Goal: Transaction & Acquisition: Purchase product/service

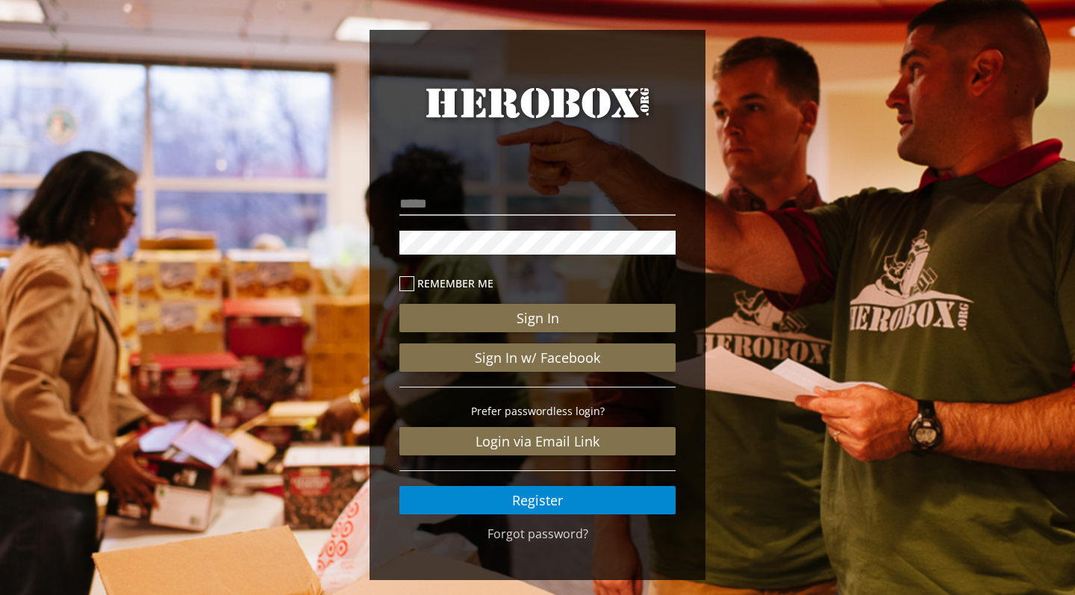
click at [575, 191] on p at bounding box center [537, 203] width 276 height 31
type input "**********"
click at [537, 318] on button "Sign In" at bounding box center [537, 318] width 276 height 28
click at [812, 423] on div "**********" at bounding box center [537, 308] width 1075 height 617
click at [496, 537] on link "Forgot password?" at bounding box center [537, 533] width 101 height 16
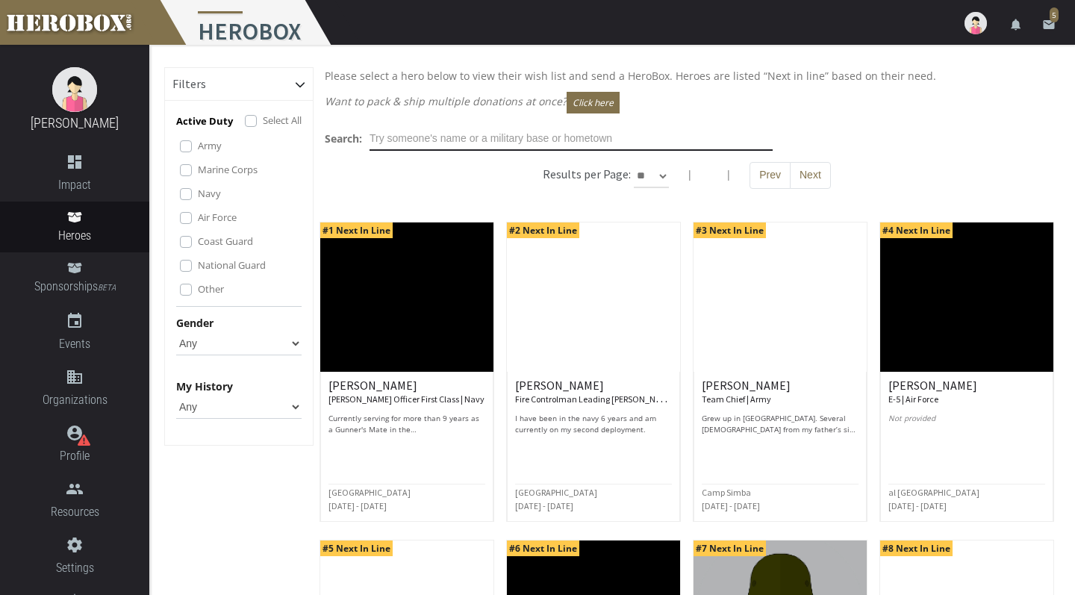
click at [512, 146] on input "text" at bounding box center [570, 139] width 403 height 24
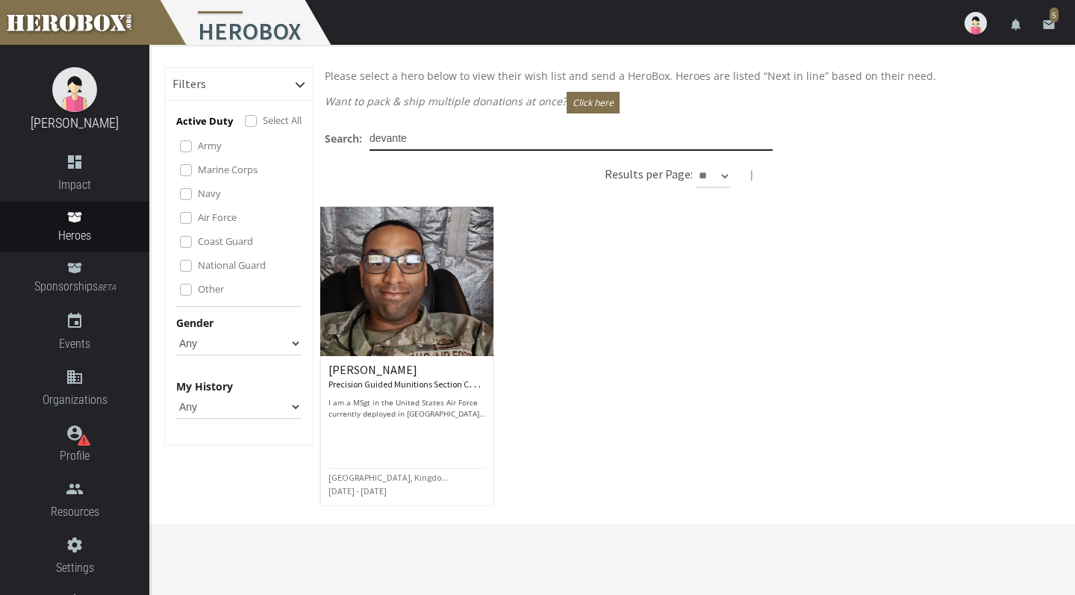
type input "devante"
click at [356, 366] on h6 "DeVante M. Precision Guided Munitions Section Chief | Air Force" at bounding box center [406, 377] width 157 height 26
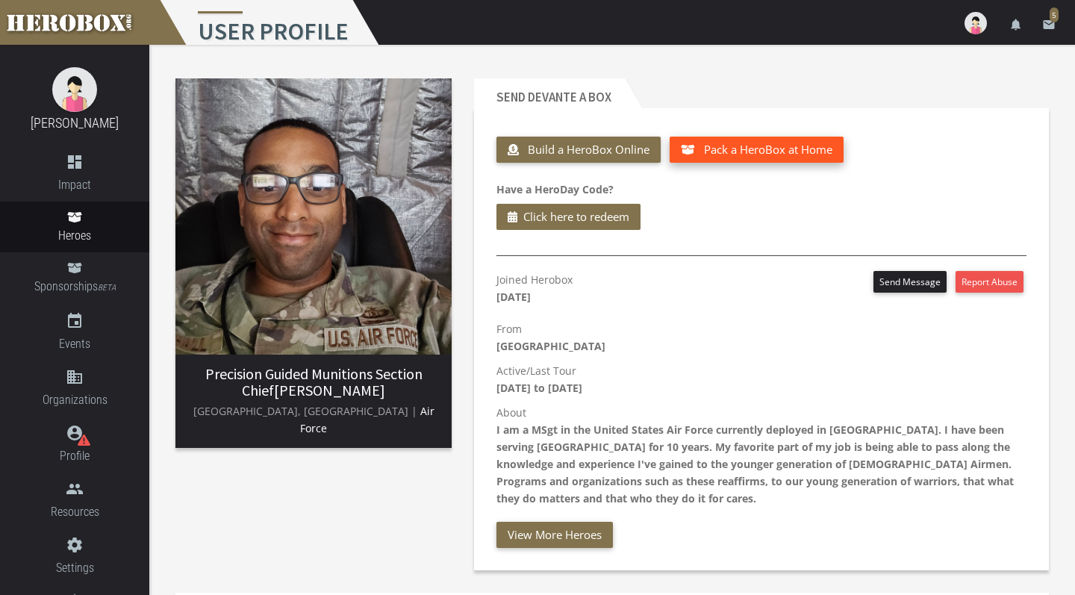
click at [751, 150] on span "Pack a HeroBox at Home" at bounding box center [768, 149] width 128 height 15
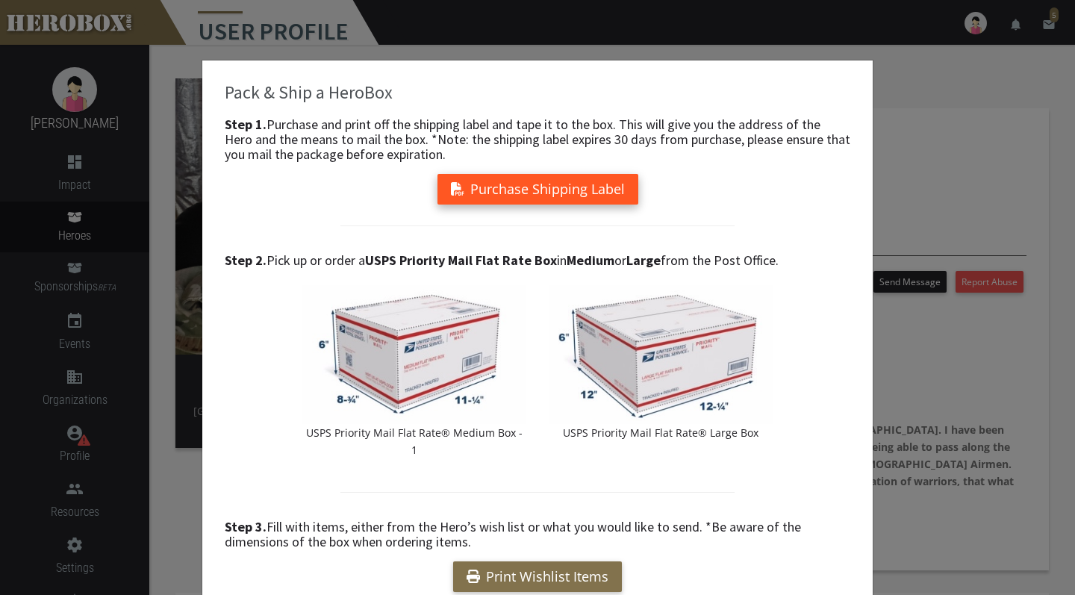
click at [547, 191] on button "Purchase Shipping Label" at bounding box center [537, 189] width 201 height 31
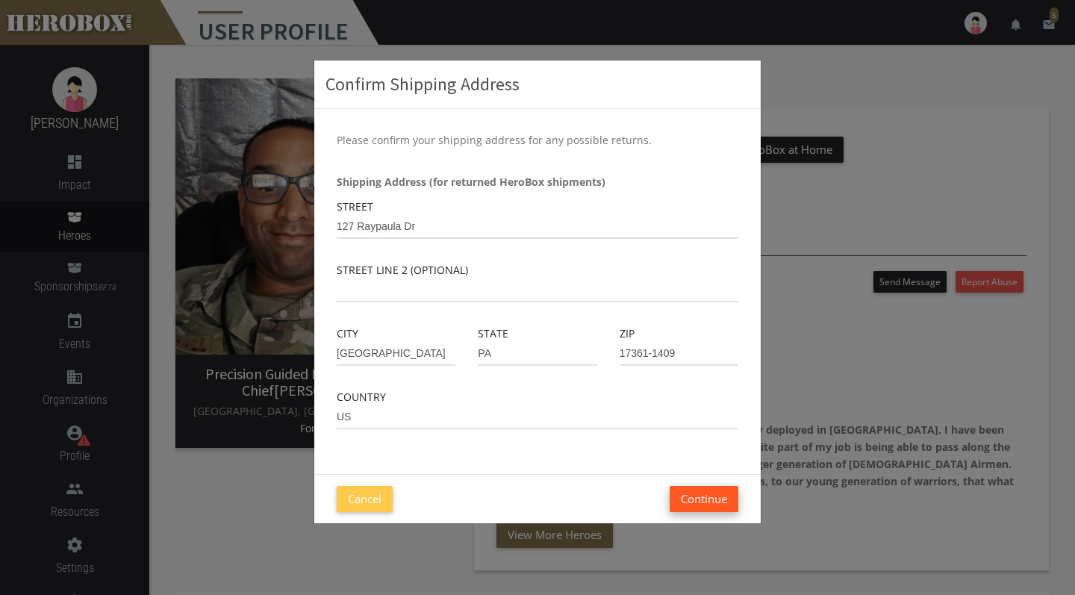
click at [689, 503] on button "Continue" at bounding box center [704, 499] width 69 height 26
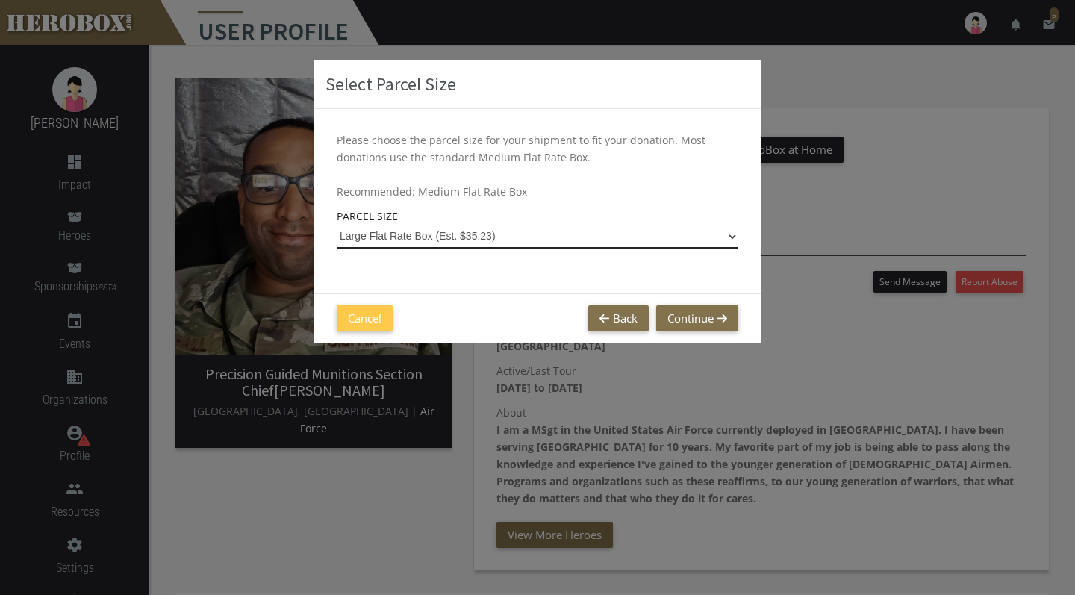
select select "Large Flat Rate Box"
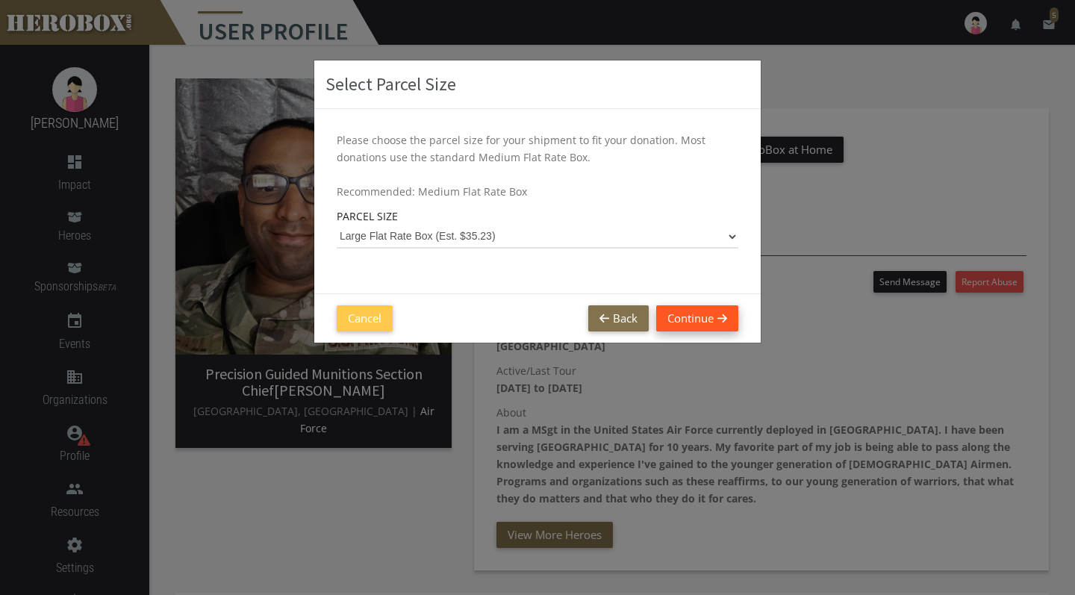
click at [711, 317] on button "Continue" at bounding box center [697, 318] width 82 height 26
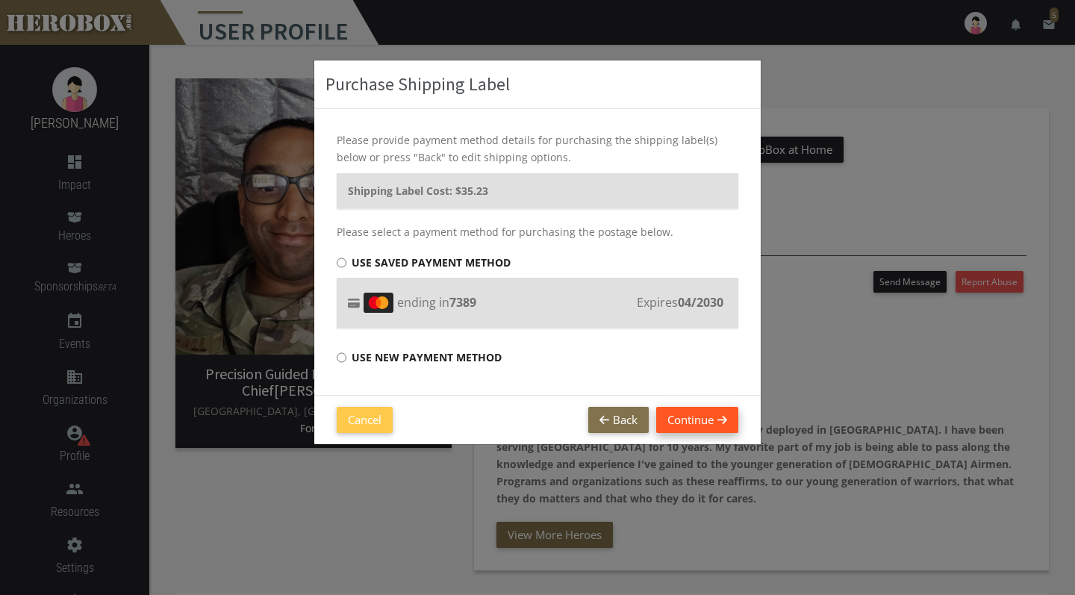
click at [680, 414] on button "Continue" at bounding box center [697, 420] width 82 height 26
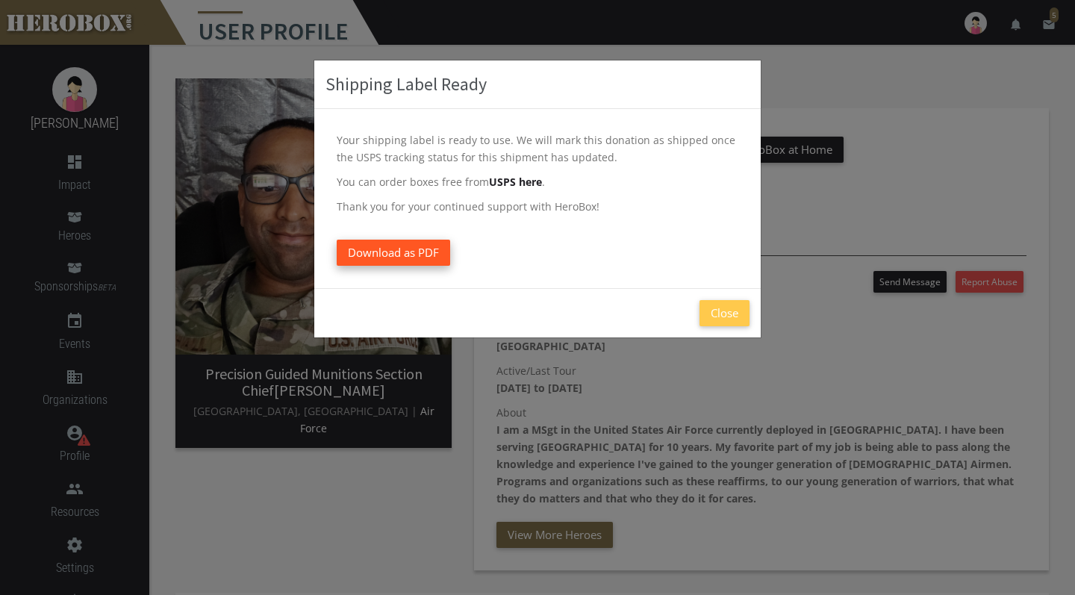
click at [415, 252] on span "Download as PDF" at bounding box center [393, 252] width 91 height 15
click at [724, 319] on button "Close" at bounding box center [724, 313] width 50 height 26
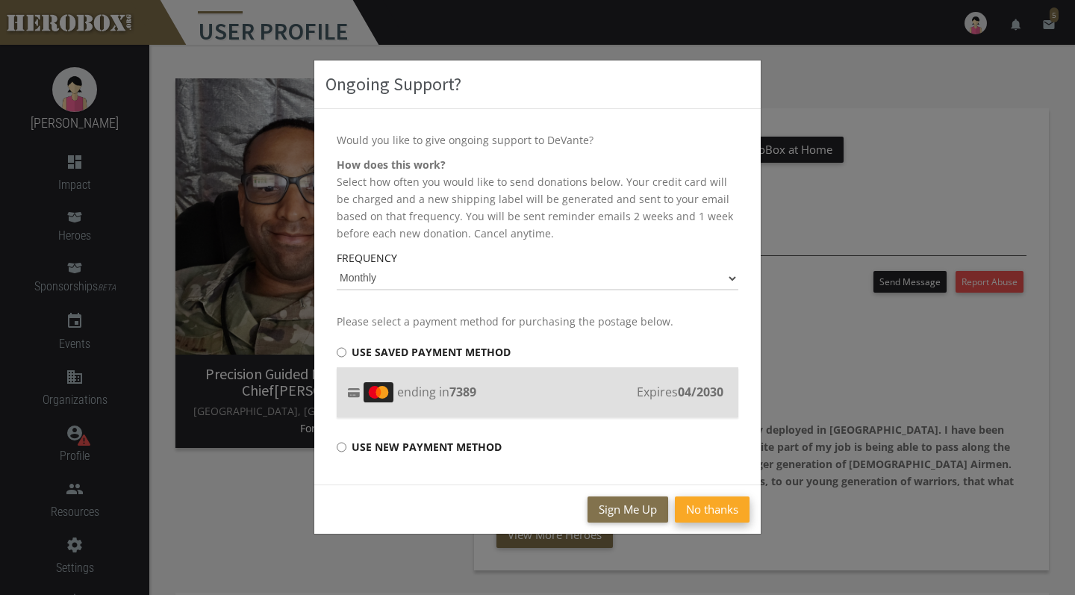
click at [713, 507] on button "No thanks" at bounding box center [712, 509] width 75 height 26
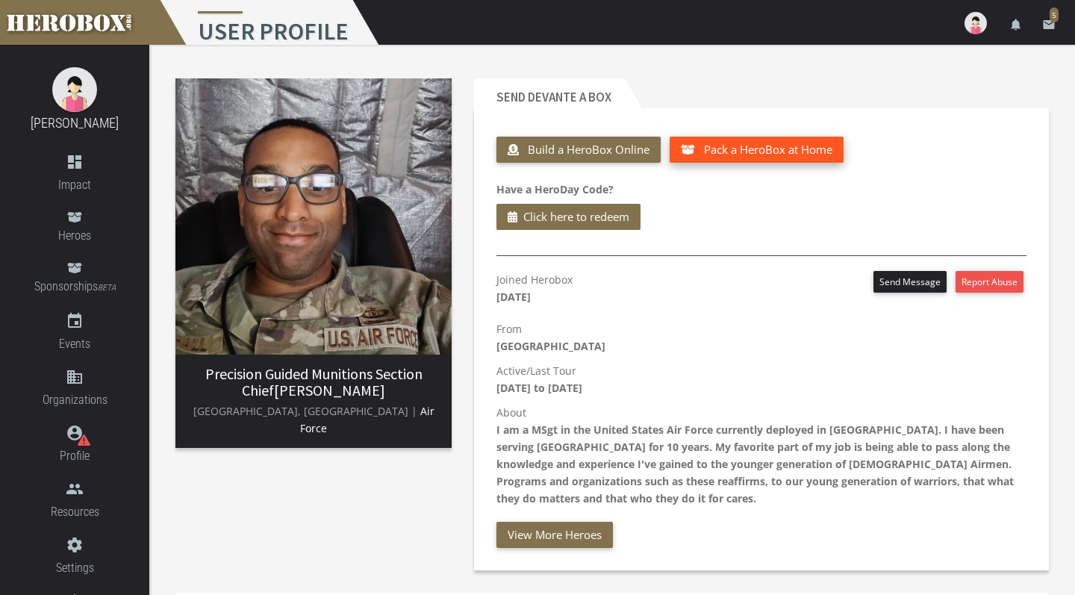
click at [759, 159] on button "Pack a HeroBox at Home" at bounding box center [757, 150] width 174 height 26
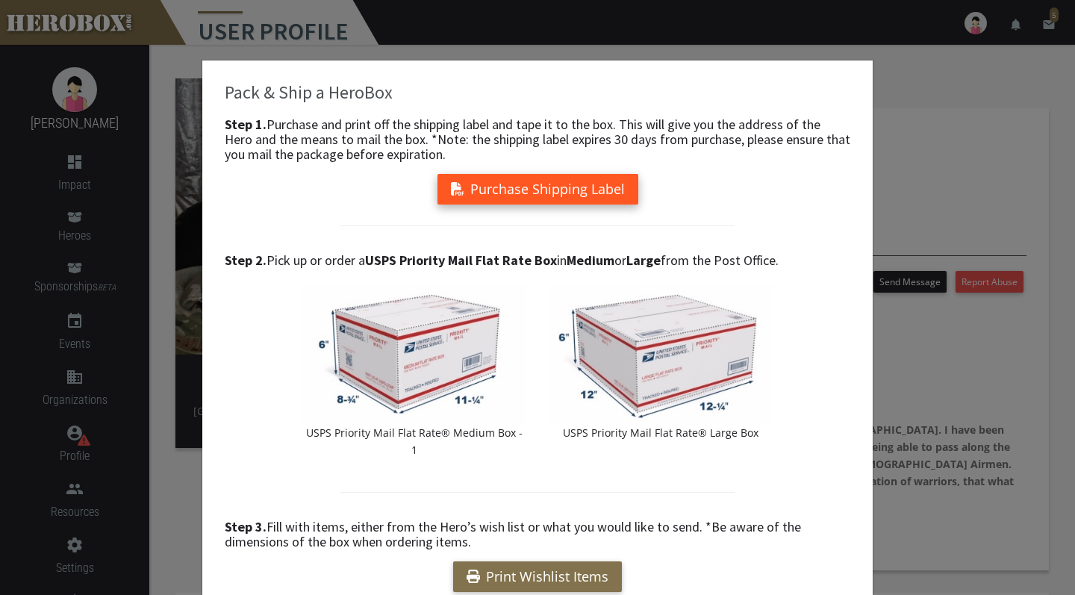
click at [581, 198] on button "Purchase Shipping Label" at bounding box center [537, 189] width 201 height 31
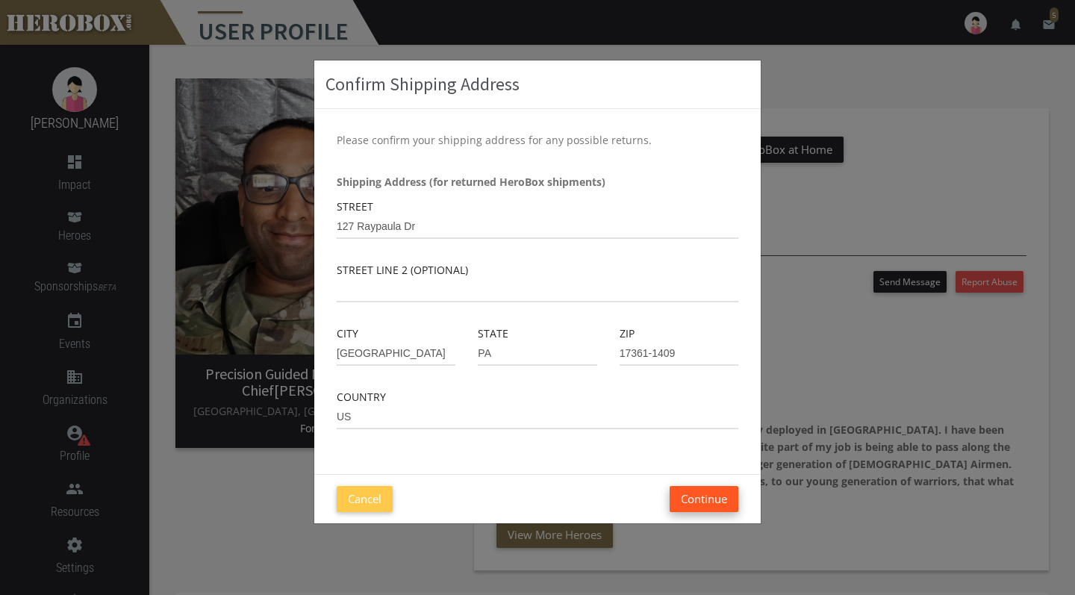
click at [690, 496] on button "Continue" at bounding box center [704, 499] width 69 height 26
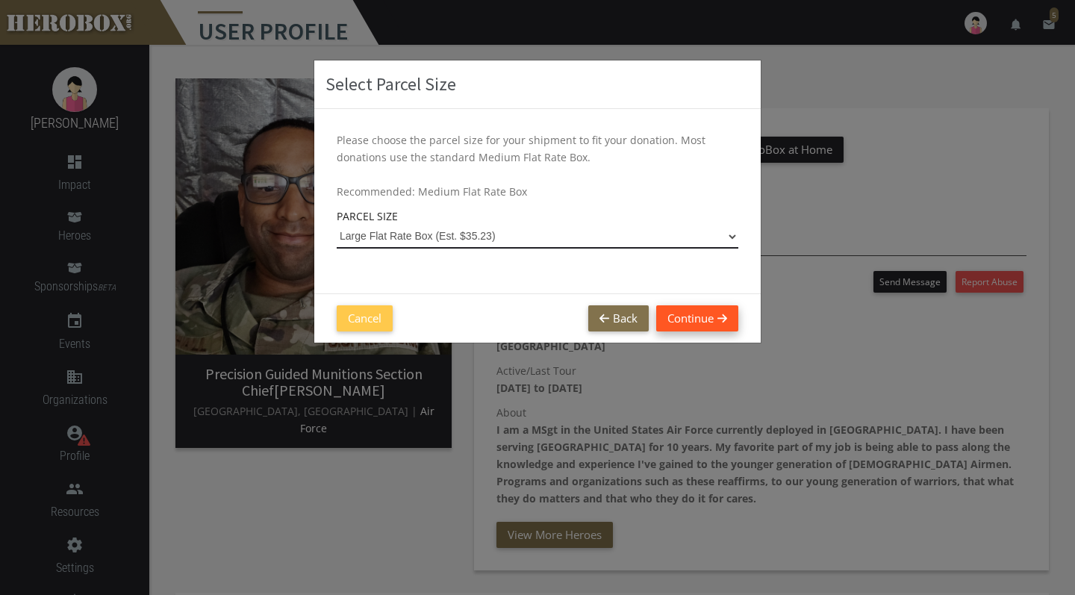
select select "Large Flat Rate Box"
click at [687, 309] on button "Continue" at bounding box center [697, 318] width 82 height 26
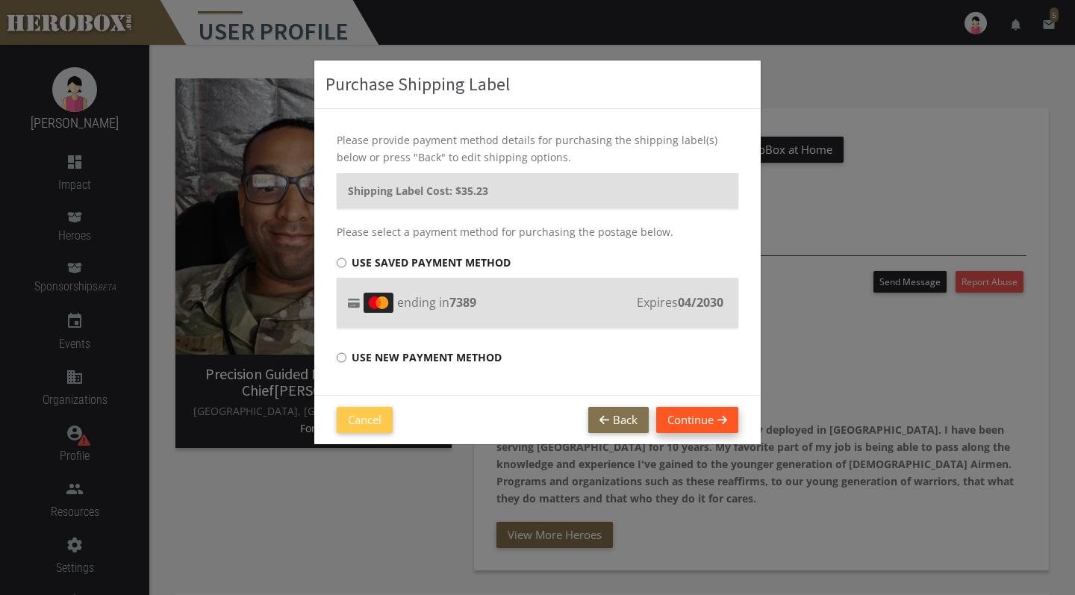
click at [695, 417] on button "Continue" at bounding box center [697, 420] width 82 height 26
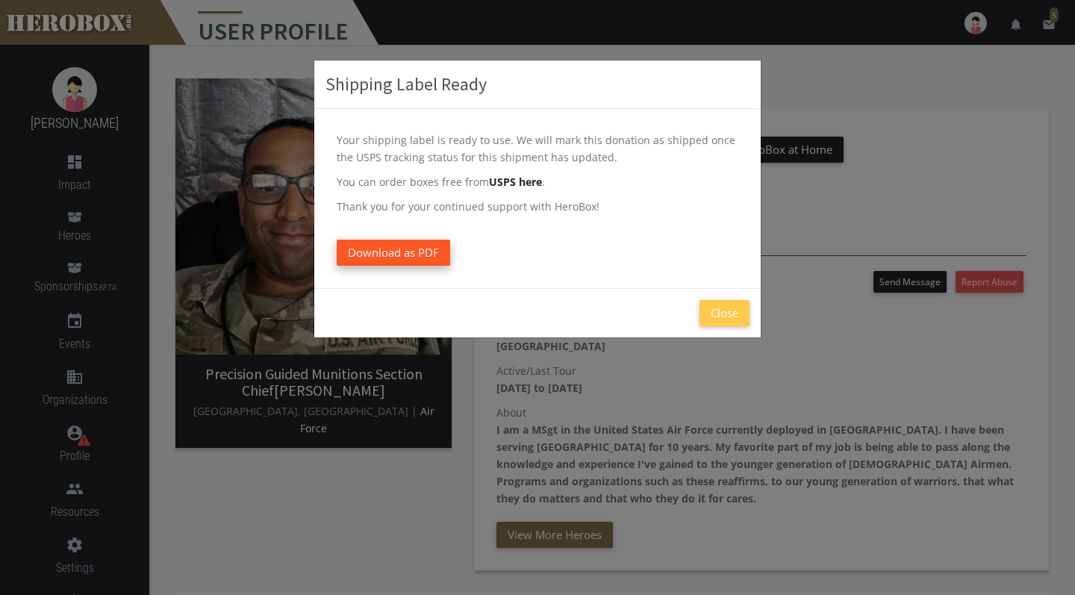
click at [431, 255] on span "Download as PDF" at bounding box center [393, 252] width 91 height 15
click at [721, 325] on div "Close" at bounding box center [537, 312] width 446 height 49
click at [724, 311] on button "Close" at bounding box center [724, 313] width 50 height 26
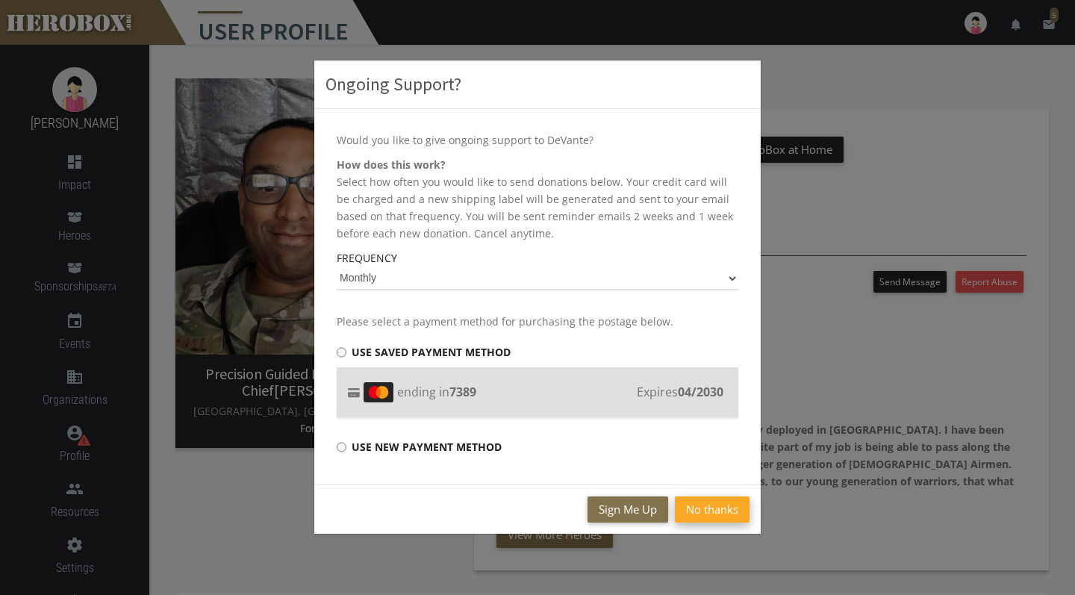
click at [702, 513] on button "No thanks" at bounding box center [712, 509] width 75 height 26
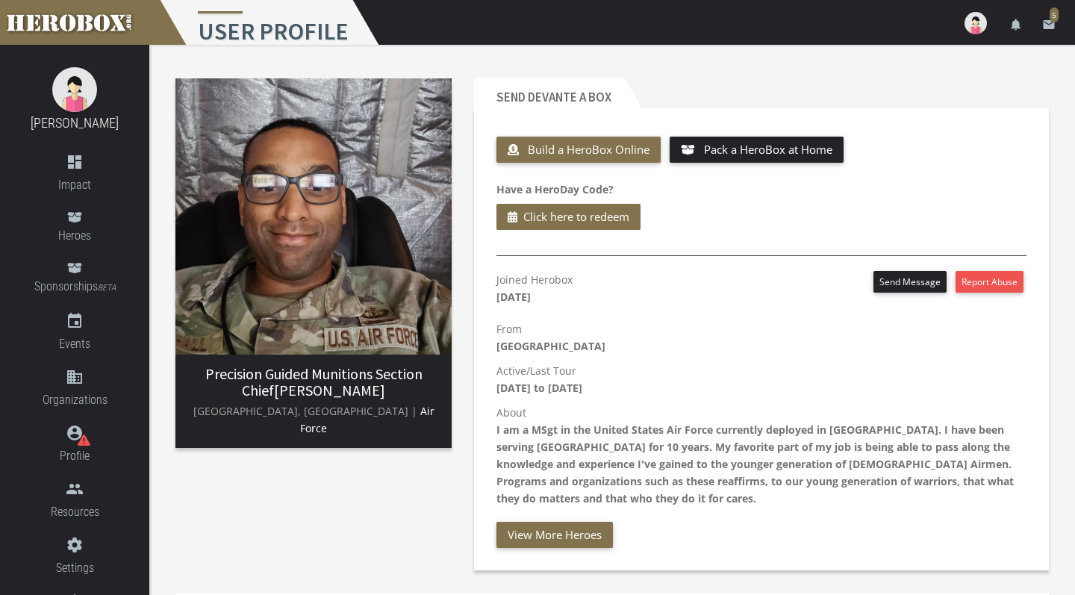
click at [1044, 27] on icon "email" at bounding box center [1048, 24] width 13 height 13
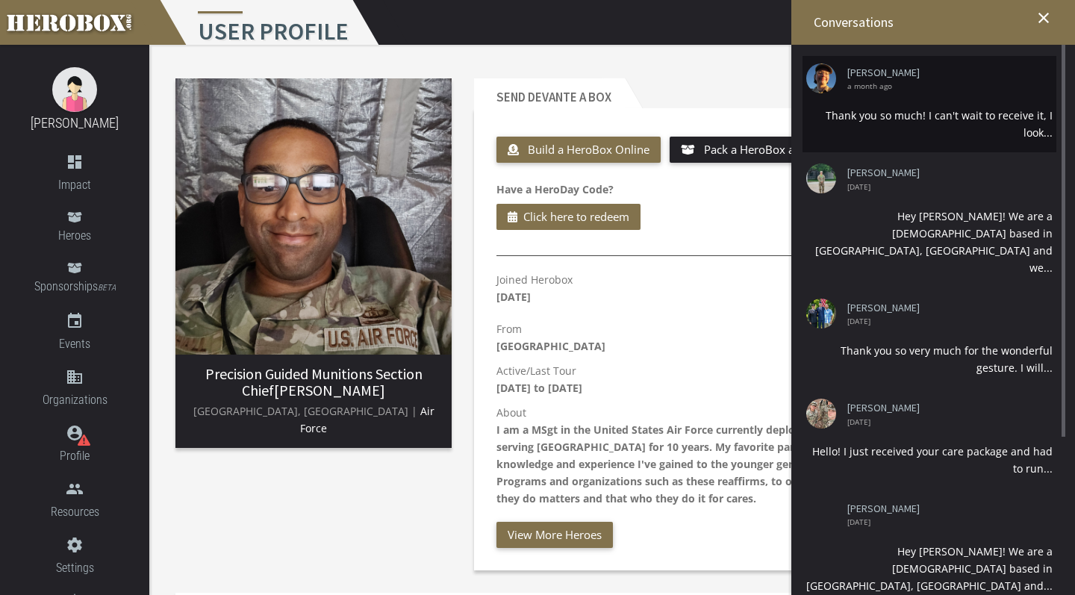
click at [949, 131] on div "Thank you so much! I can't wait to receive it, I look..." at bounding box center [929, 124] width 246 height 34
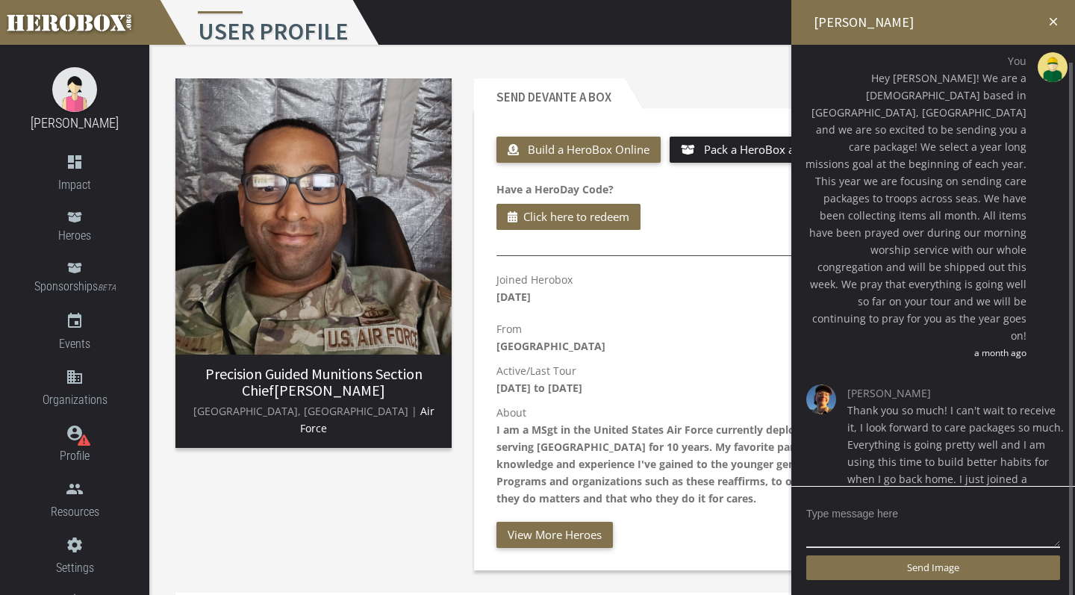
scroll to position [9, 0]
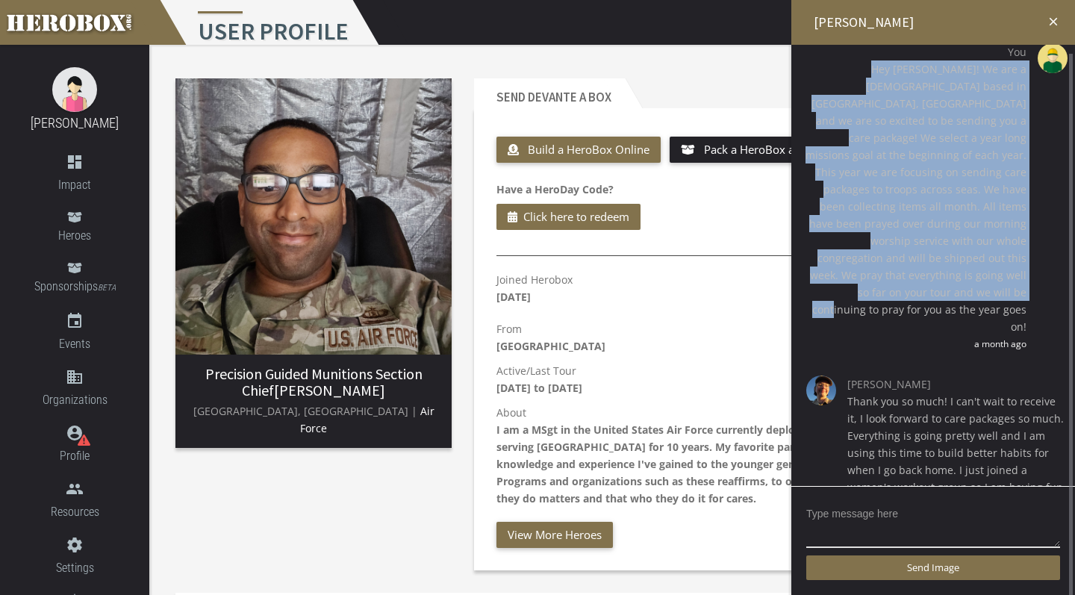
drag, startPoint x: 858, startPoint y: 70, endPoint x: 1031, endPoint y: 269, distance: 263.0
click at [1031, 269] on div "You Hey Kira! We are a church based in Shrewsbury, PA and we are so excited to …" at bounding box center [932, 197] width 261 height 309
copy span "Hey Kira! We are a church based in Shrewsbury, PA and we are so excited to be s…"
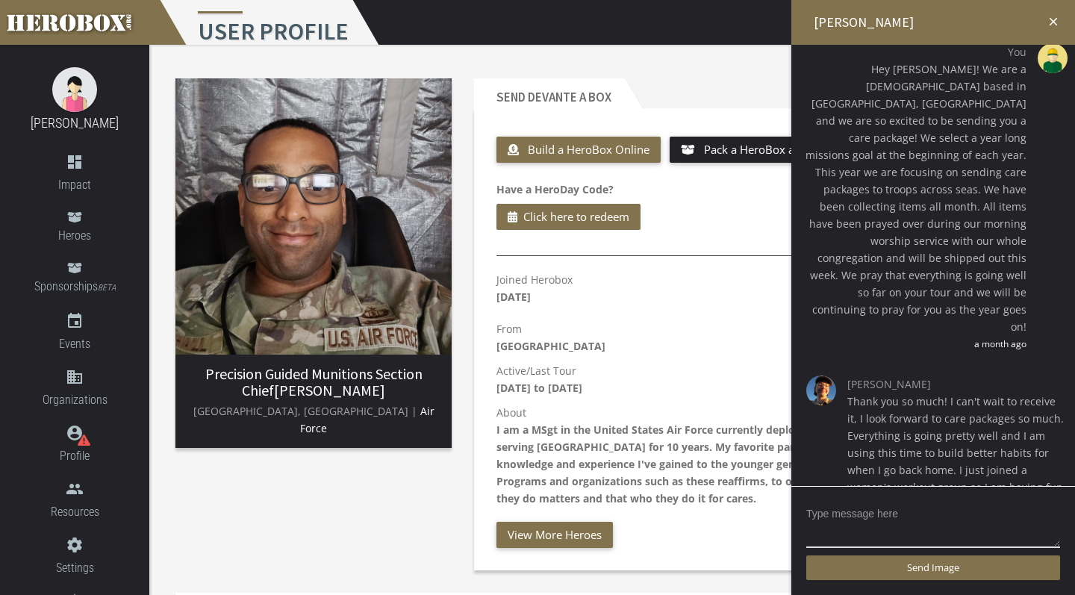
click at [1046, 25] on icon "close" at bounding box center [1052, 21] width 13 height 13
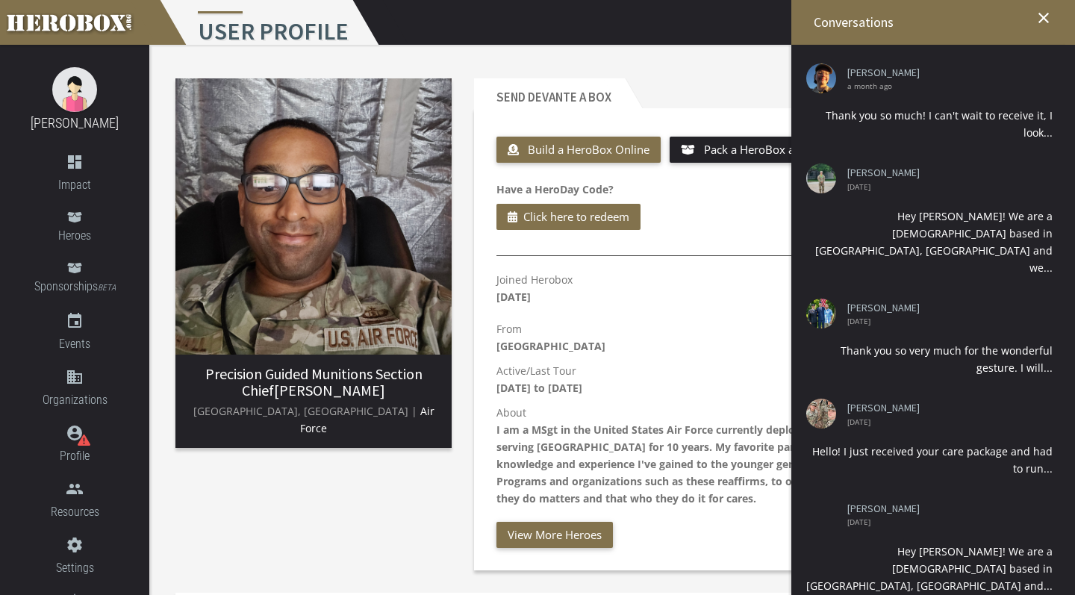
click at [1044, 19] on icon "close" at bounding box center [1044, 18] width 18 height 18
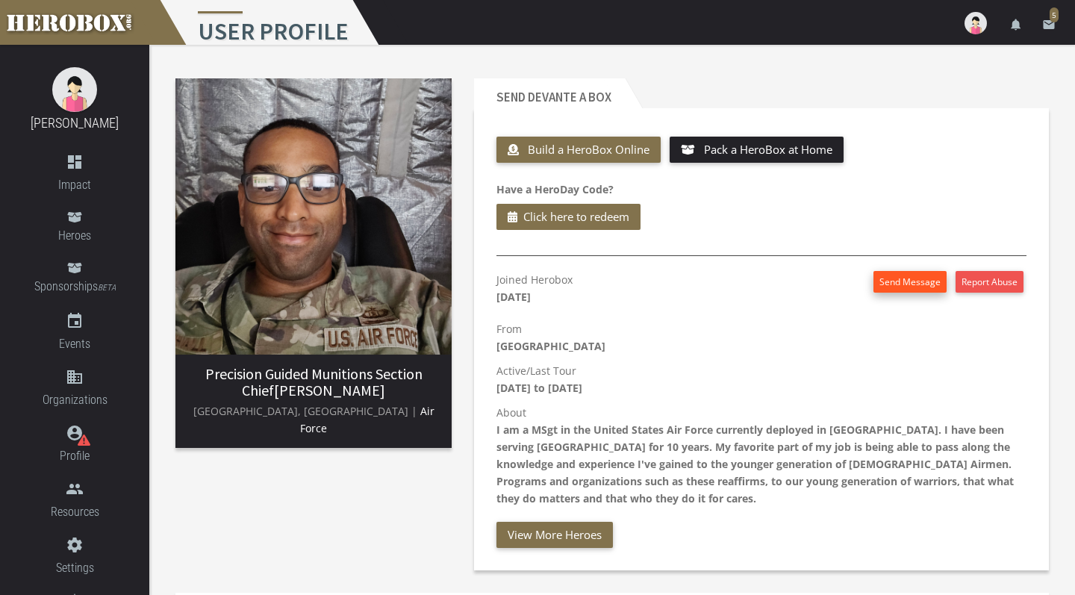
click at [923, 285] on button "Send Message" at bounding box center [909, 282] width 73 height 22
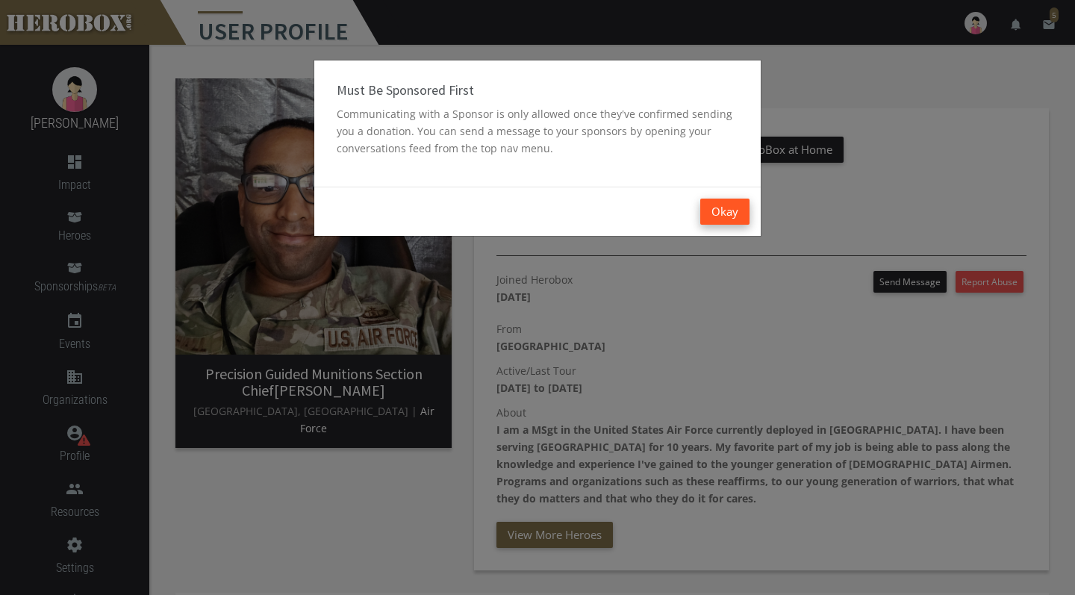
click at [724, 211] on button "Okay" at bounding box center [724, 212] width 49 height 26
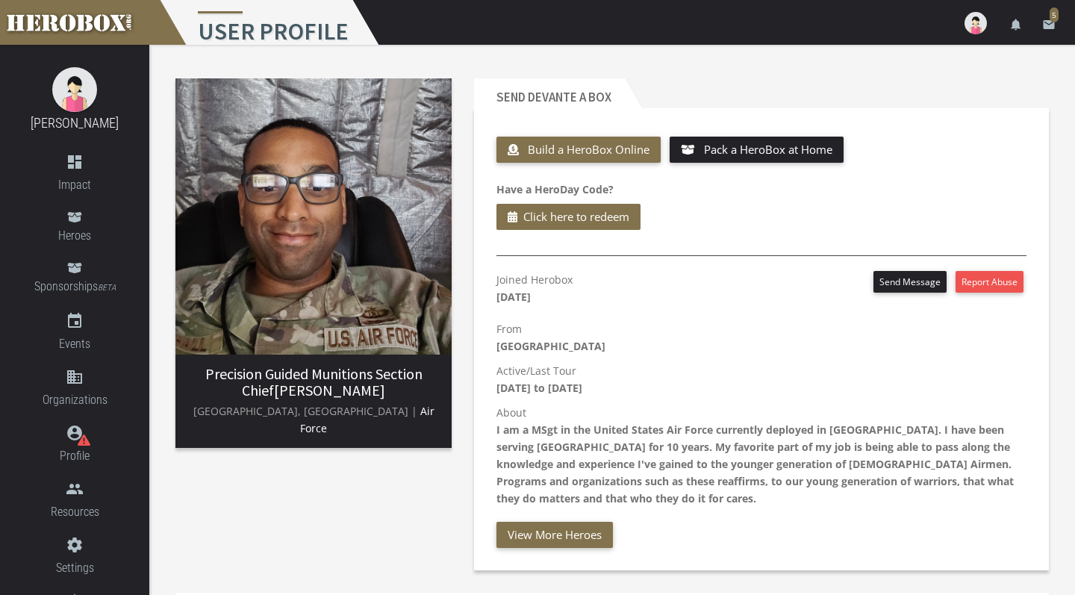
click at [1040, 31] on link "email 5" at bounding box center [1049, 22] width 30 height 45
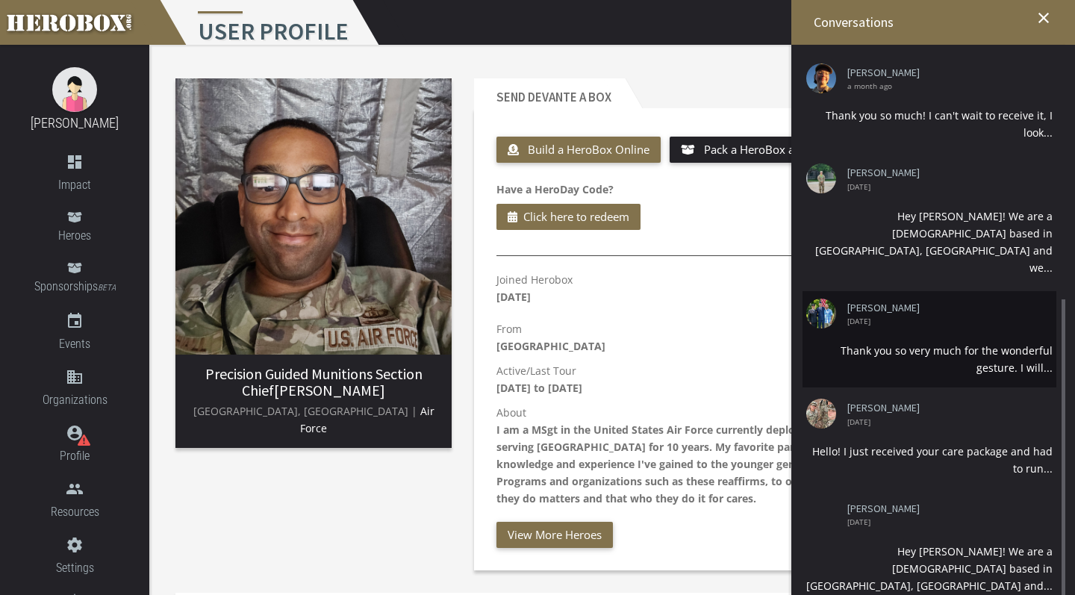
scroll to position [274, 0]
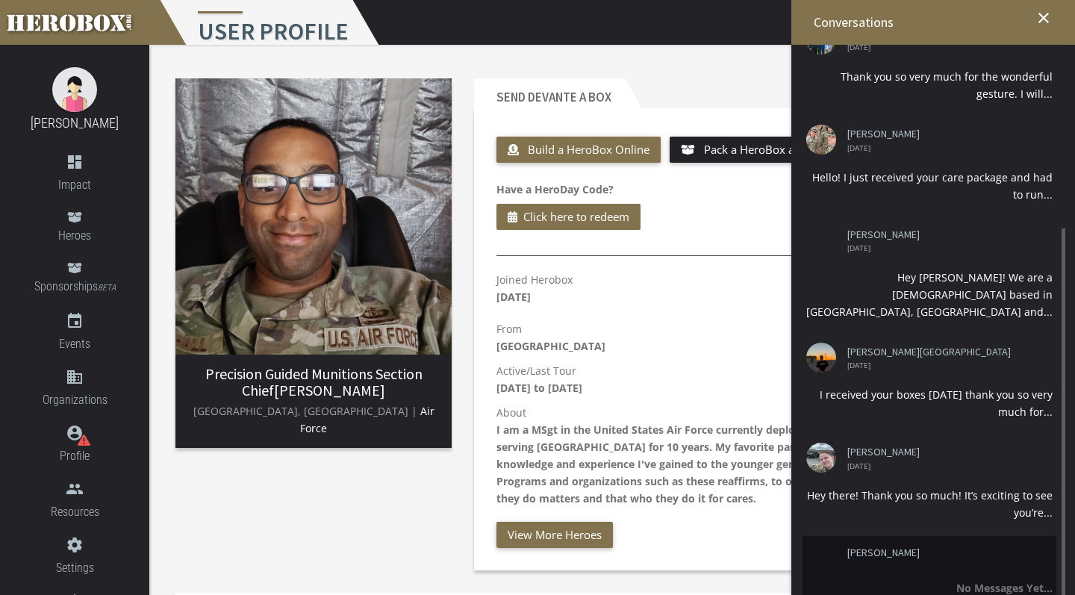
click at [940, 549] on li "DeVante Marshall No Messages Yet..." at bounding box center [929, 572] width 254 height 72
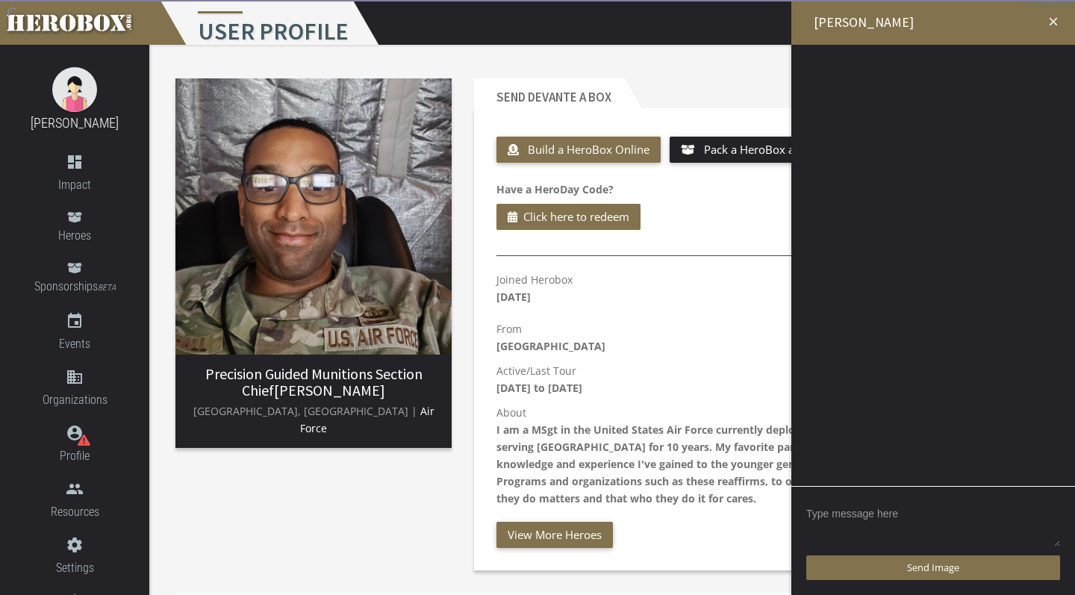
click at [917, 521] on textarea at bounding box center [933, 525] width 254 height 46
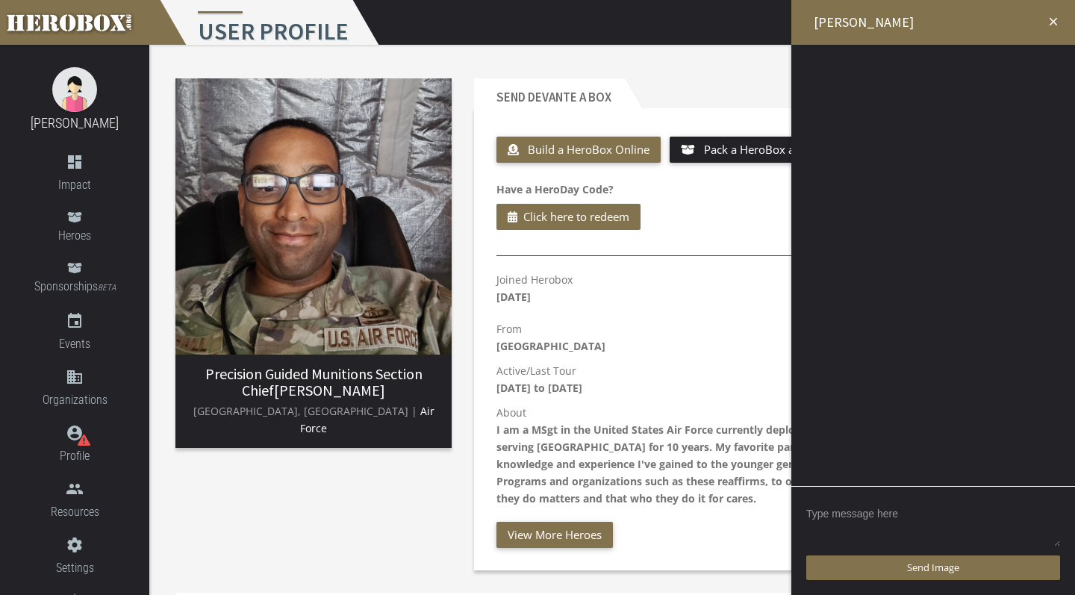
paste textarea "Hey Kira! We are a church based in Shrewsbury, PA and we are so excited to be s…"
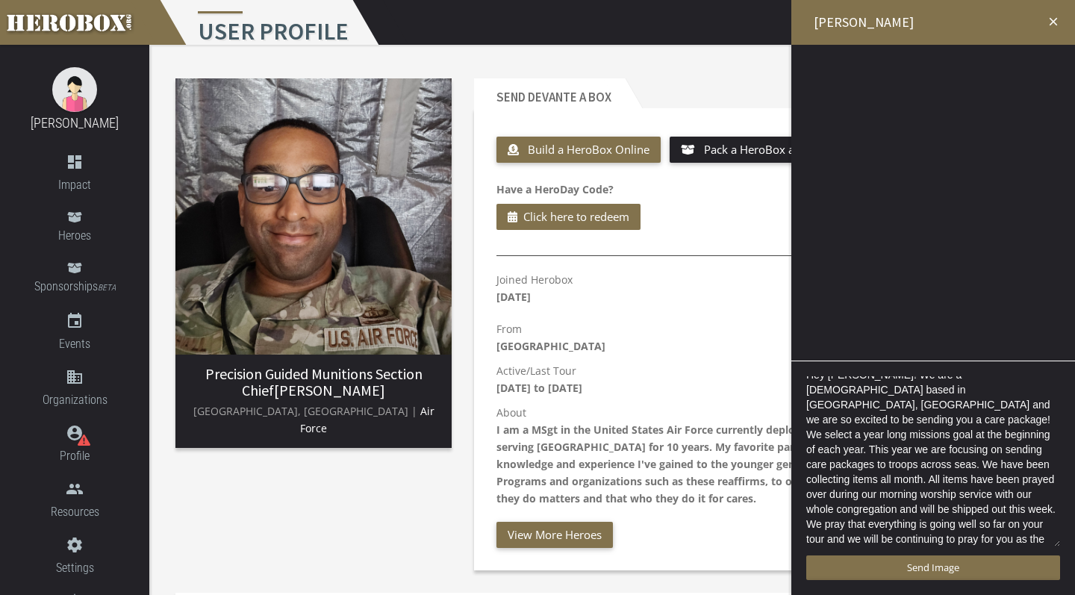
scroll to position [3, 0]
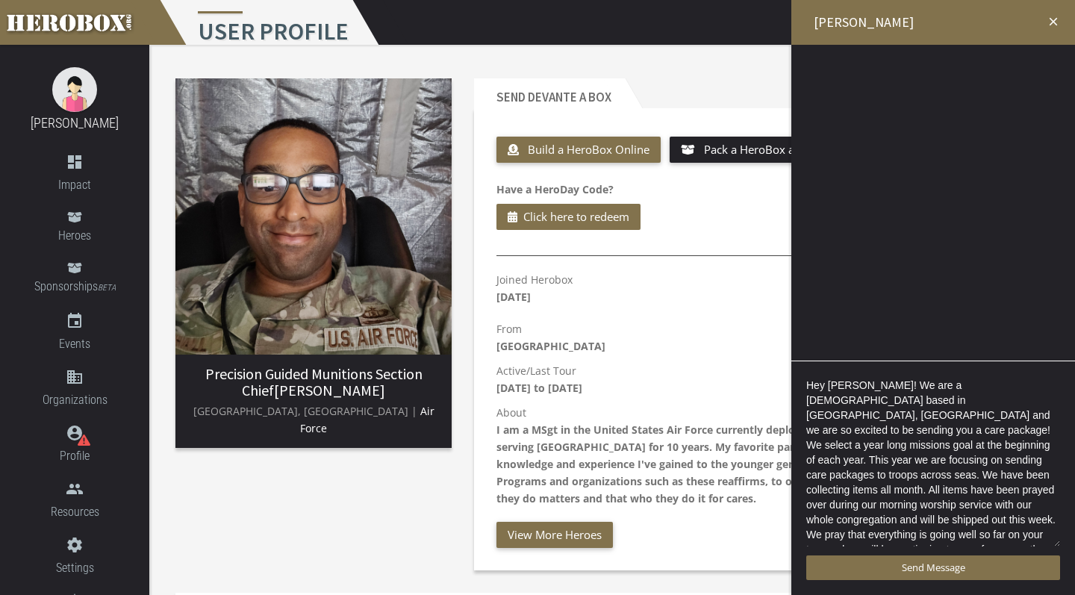
click at [843, 386] on textarea "Hey Kira! We are a church based in Shrewsbury, PA and we are so excited to be s…" at bounding box center [933, 462] width 254 height 172
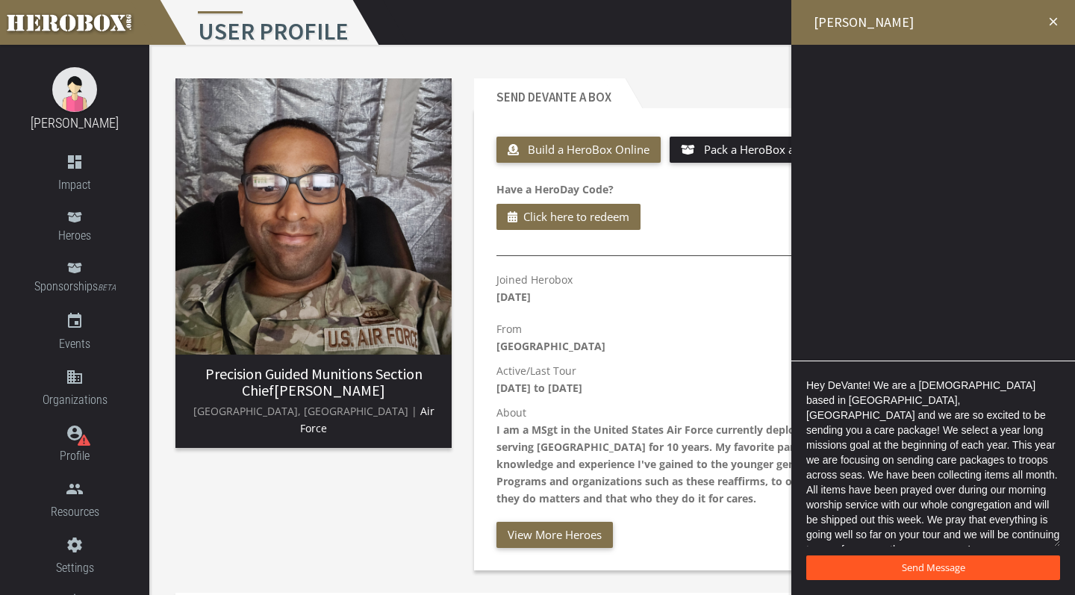
type textarea "Hey DeVante! We are a church based in Shrewsbury, PA and we are so excited to b…"
click at [911, 563] on span "Send Message" at bounding box center [933, 567] width 63 height 13
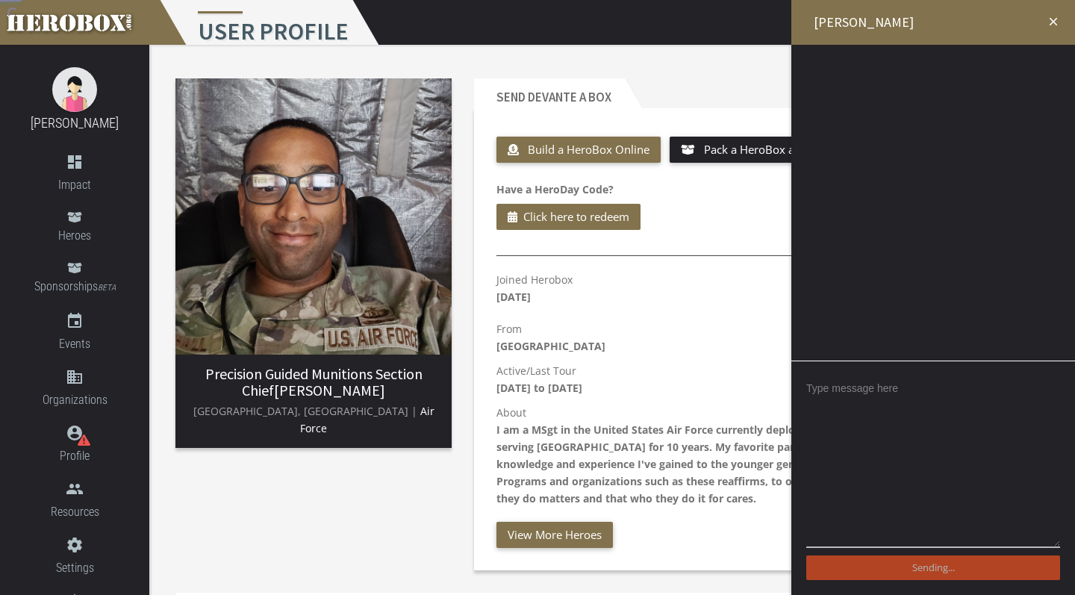
scroll to position [0, 0]
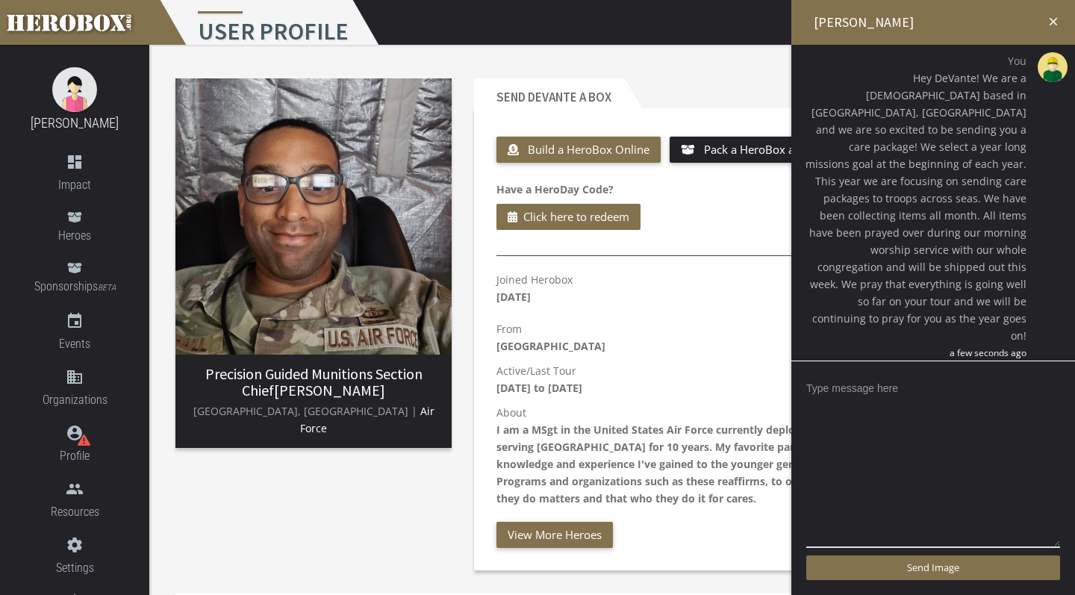
click at [1054, 16] on icon "close" at bounding box center [1052, 21] width 13 height 13
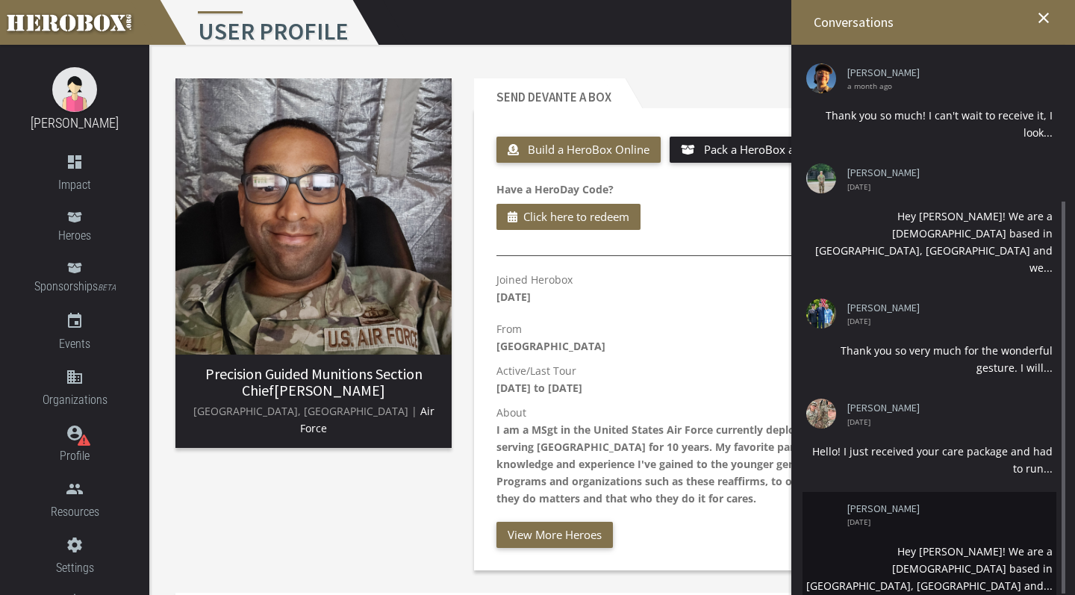
scroll to position [274, 0]
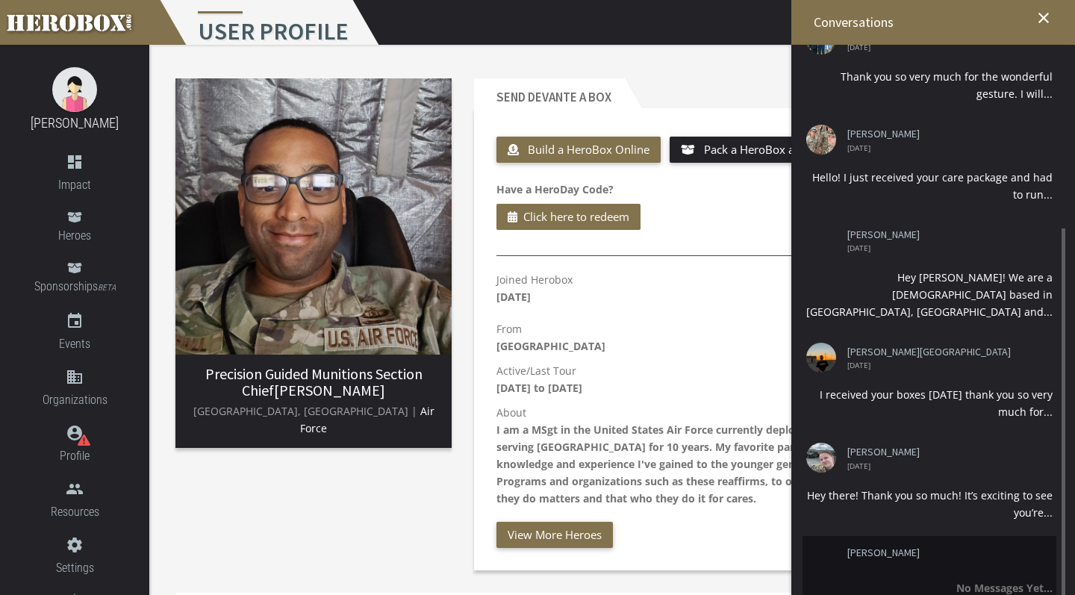
click at [897, 536] on li "DeVante Marshall No Messages Yet..." at bounding box center [929, 572] width 254 height 72
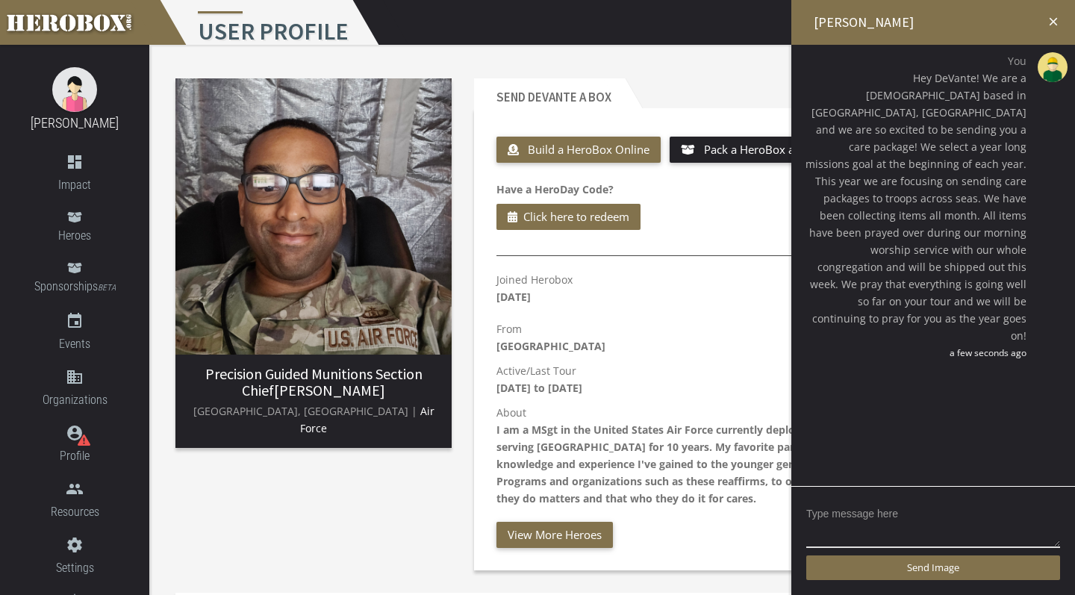
click at [1061, 5] on h2 "[PERSON_NAME]" at bounding box center [933, 22] width 284 height 45
click at [1058, 12] on h2 "[PERSON_NAME]" at bounding box center [933, 22] width 284 height 45
click at [1053, 25] on icon "close" at bounding box center [1052, 21] width 13 height 13
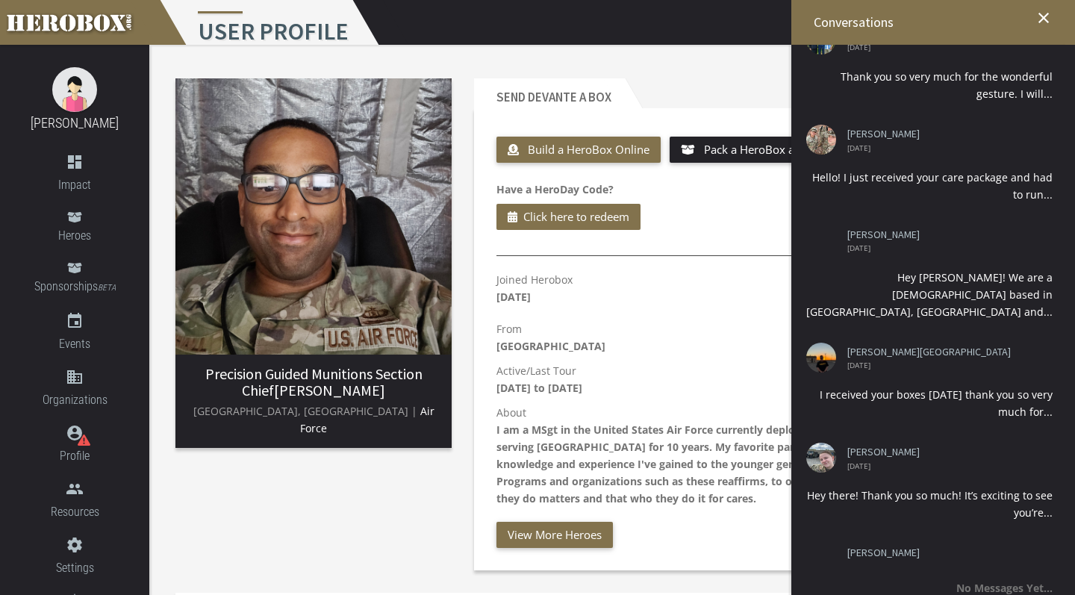
click at [1050, 23] on icon "close" at bounding box center [1044, 18] width 18 height 18
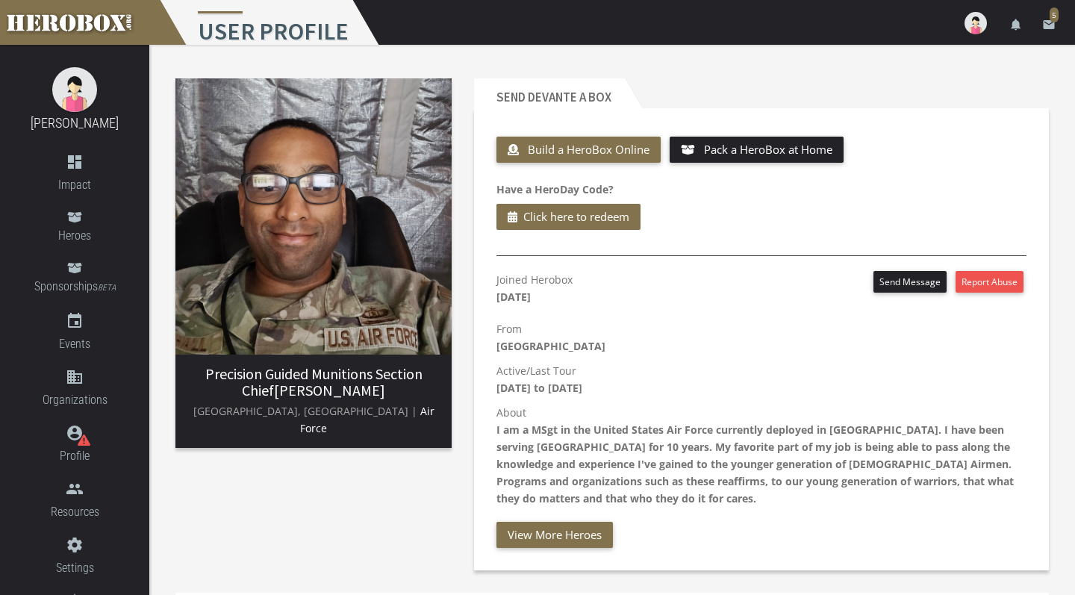
click at [1050, 23] on icon "email" at bounding box center [1048, 24] width 13 height 13
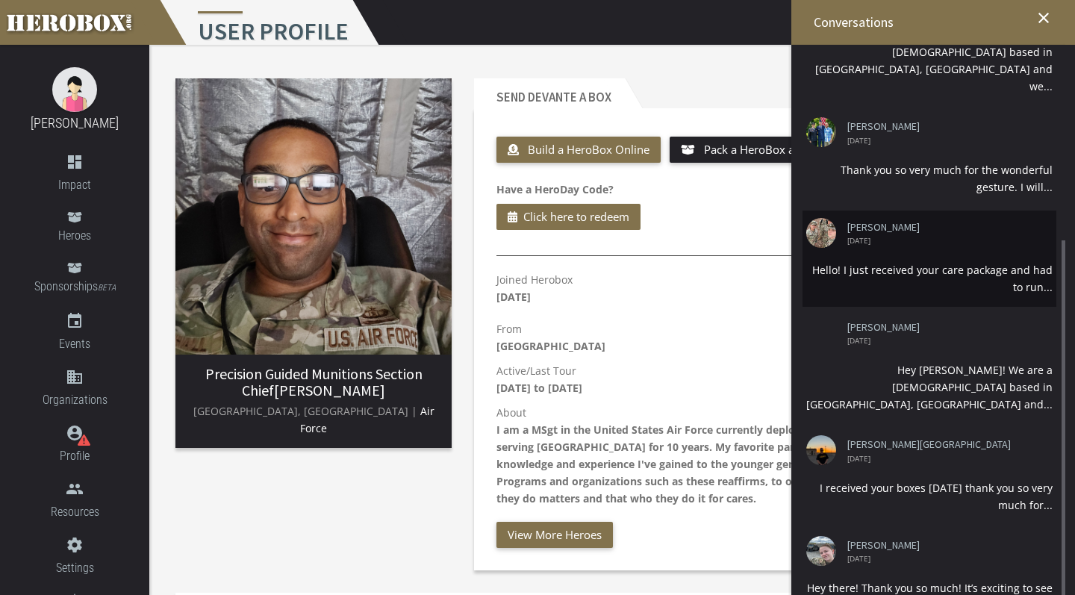
scroll to position [0, 0]
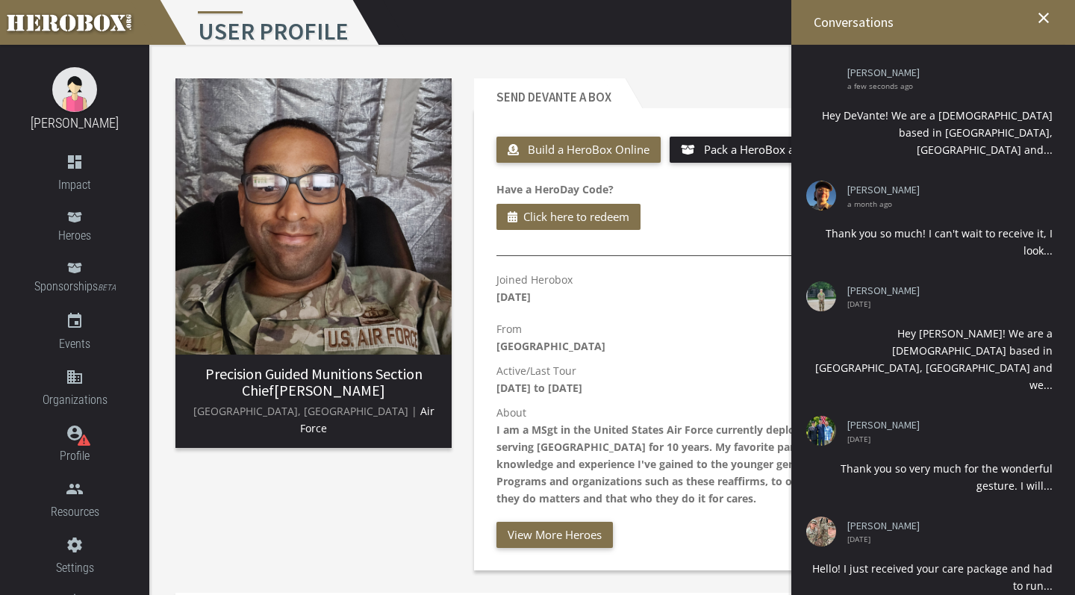
click at [1045, 20] on icon "close" at bounding box center [1044, 18] width 18 height 18
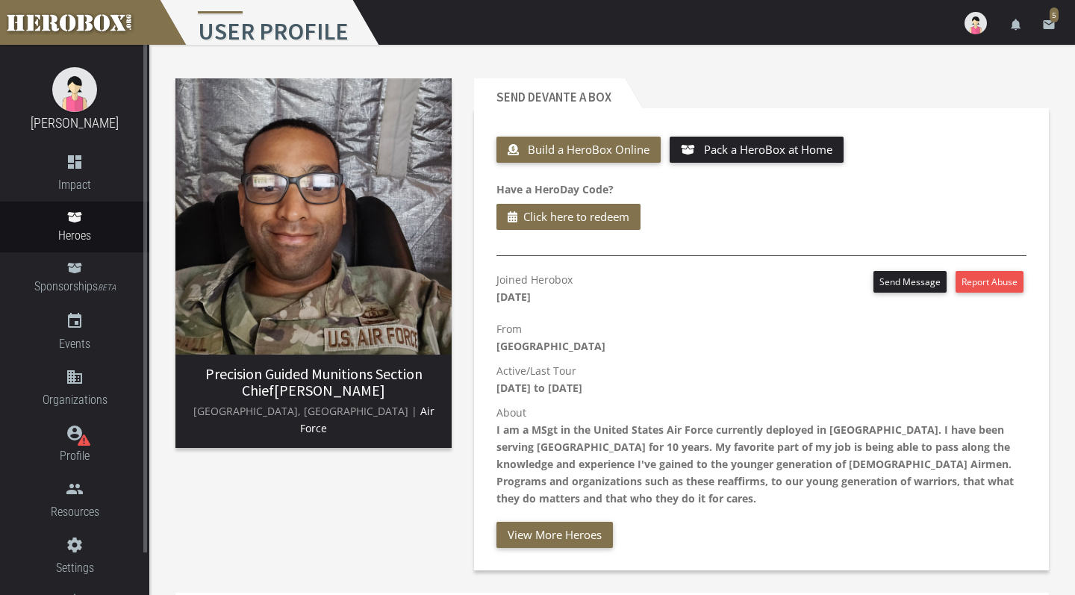
click at [83, 234] on span "Heroes" at bounding box center [74, 235] width 149 height 19
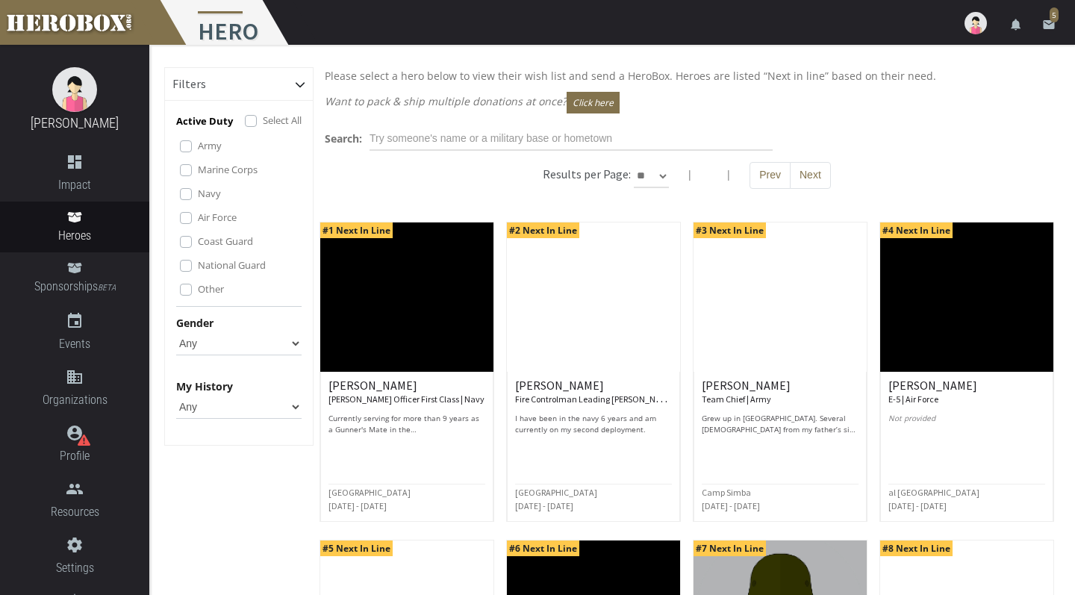
select select "Female"
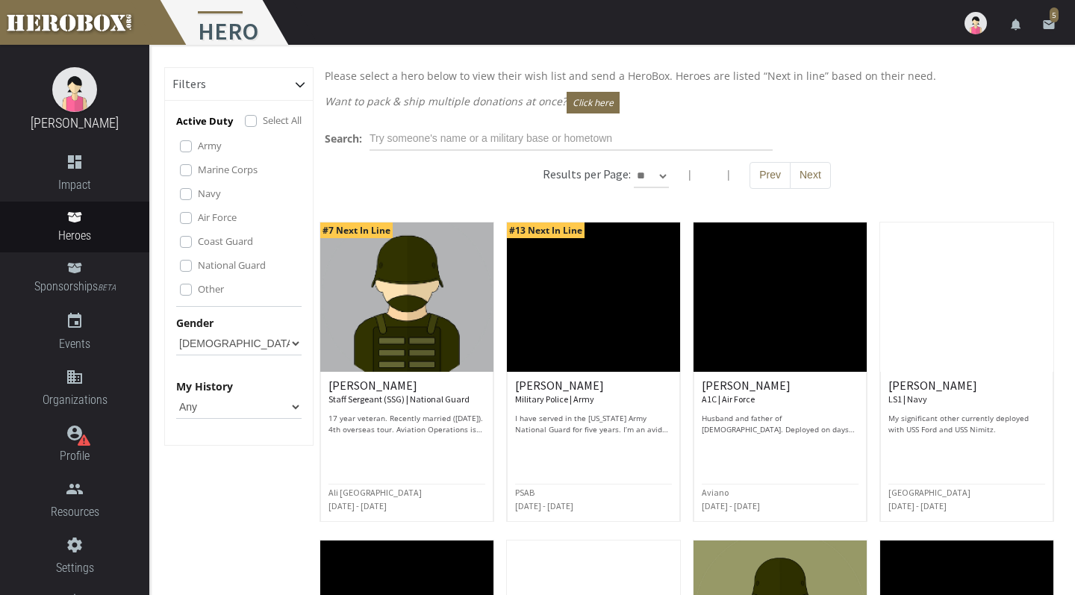
select select "*********"
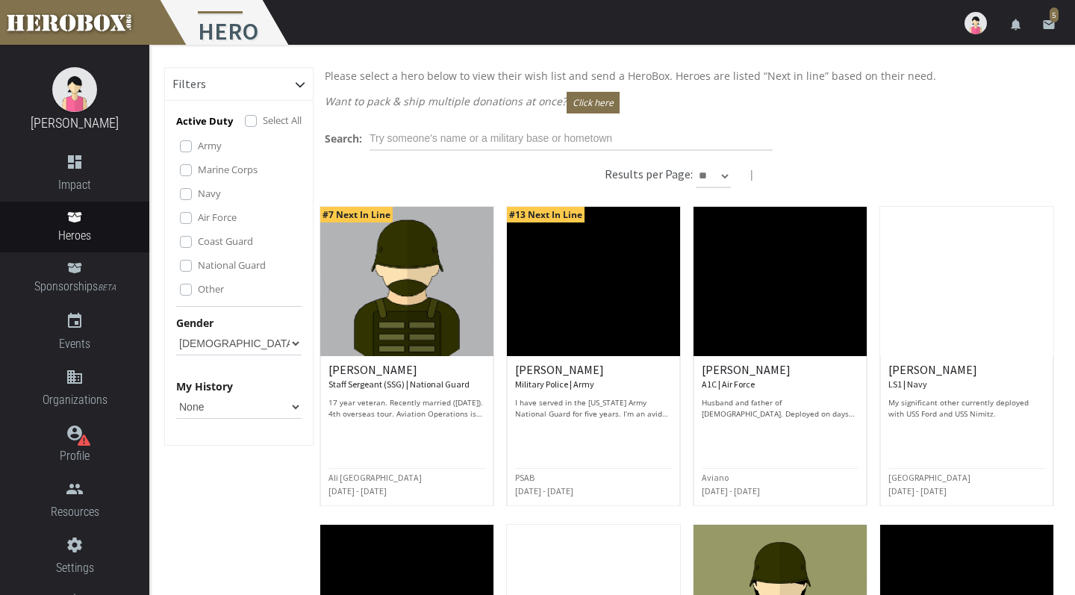
select select "Any"
click at [1046, 22] on icon "email" at bounding box center [1048, 24] width 13 height 13
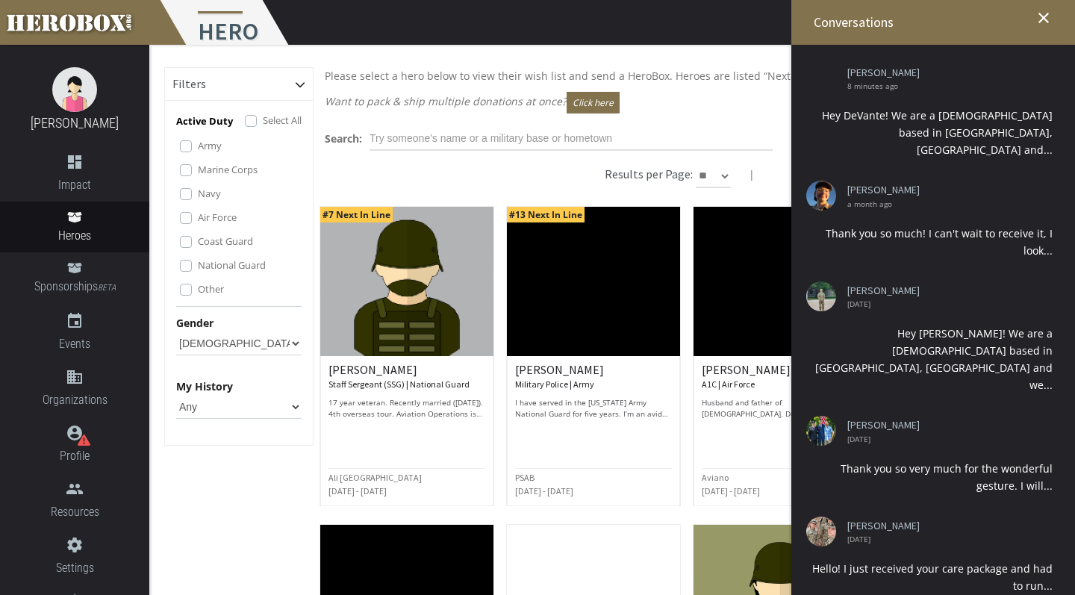
click at [1049, 10] on icon "close" at bounding box center [1044, 18] width 18 height 18
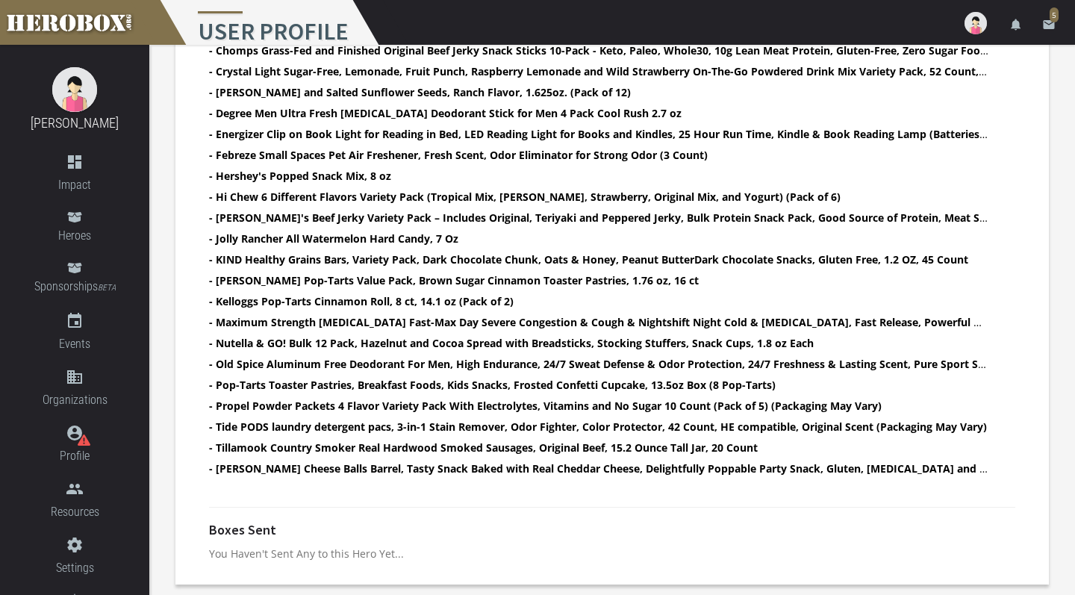
scroll to position [579, 0]
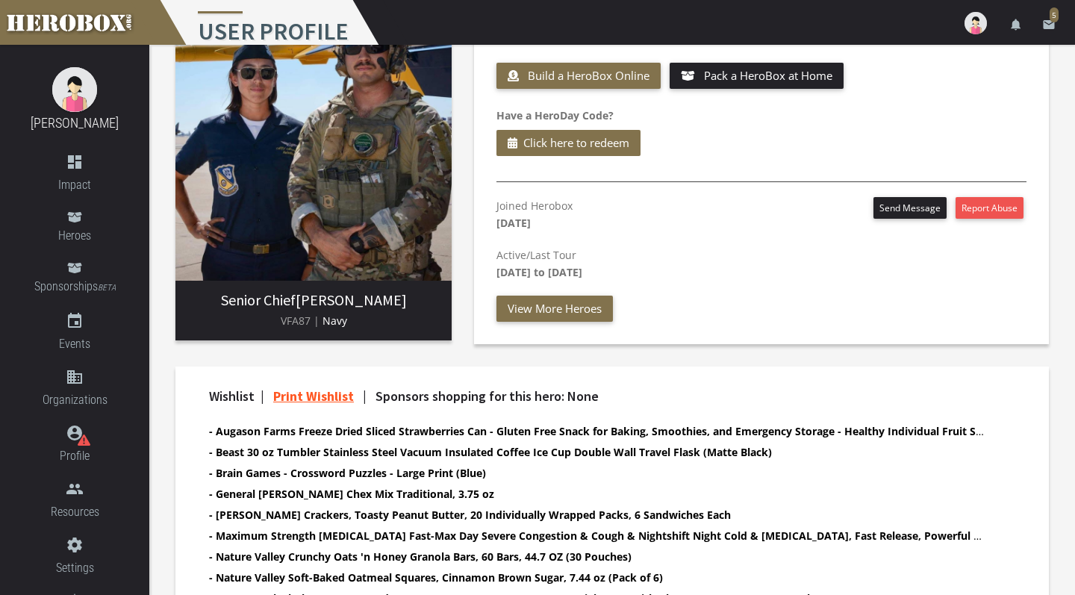
scroll to position [79, 0]
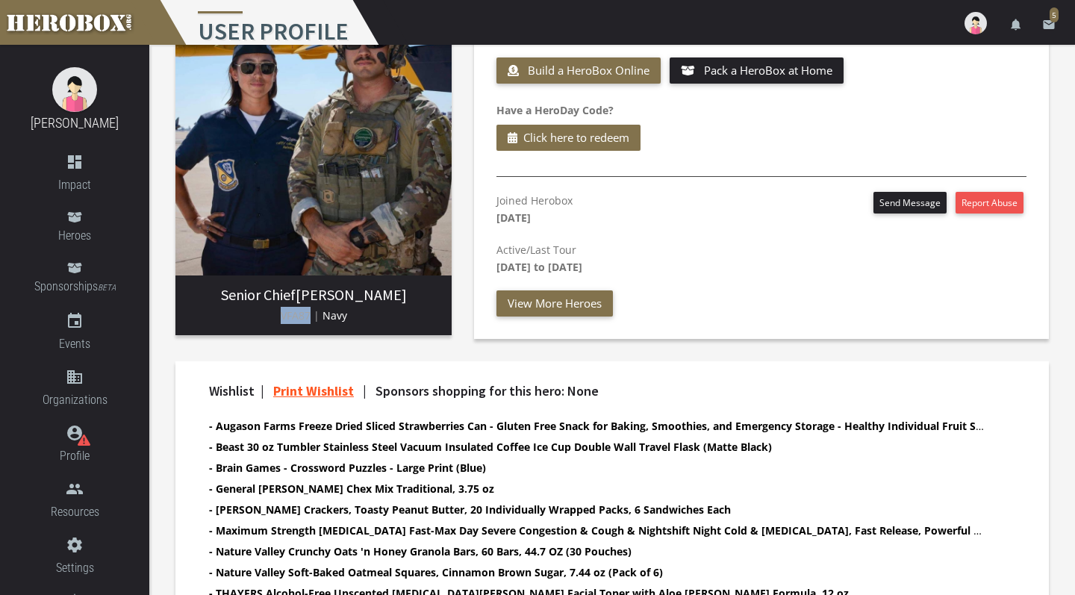
drag, startPoint x: 281, startPoint y: 316, endPoint x: 312, endPoint y: 318, distance: 30.6
click at [312, 318] on span "VFA87 |" at bounding box center [300, 315] width 39 height 14
copy span "VFA87"
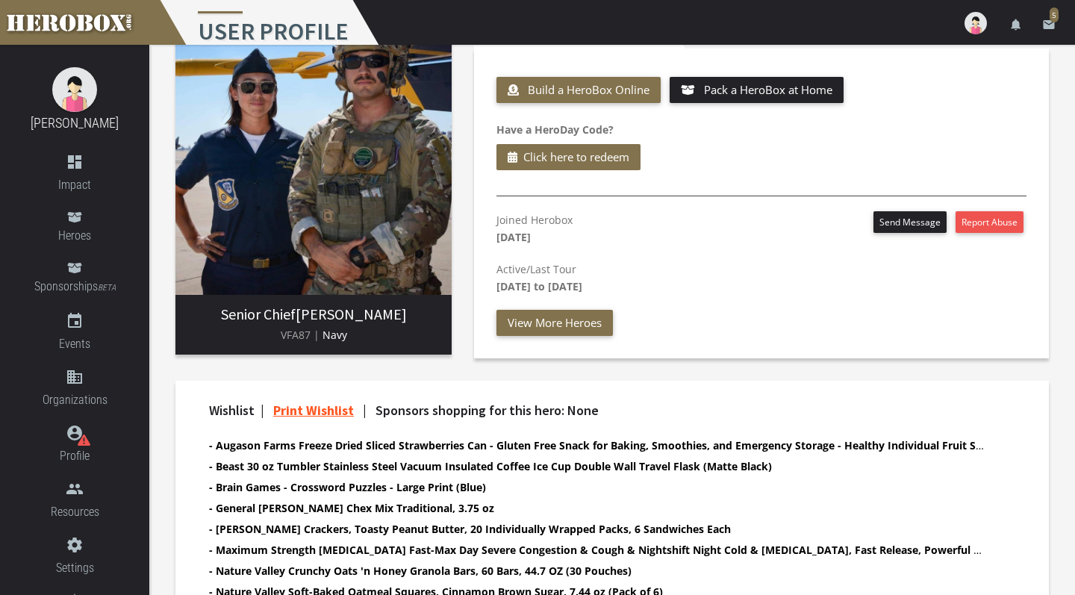
click at [655, 313] on div "Joined Herobox June 23rd 2025 Send Message Report Abuse Active/Last Tour June 2…" at bounding box center [761, 273] width 552 height 125
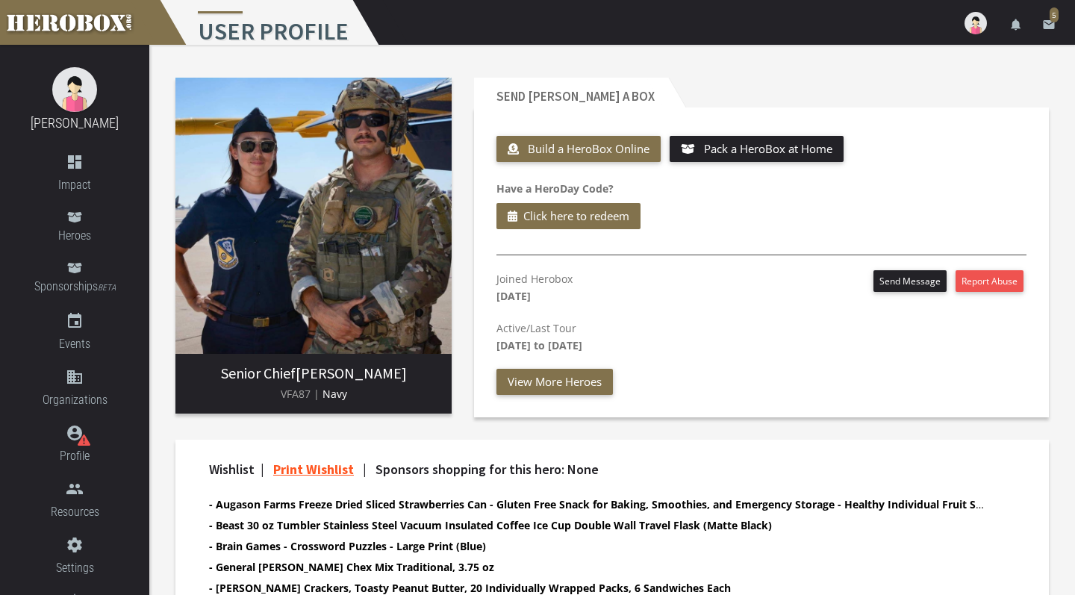
scroll to position [1, 0]
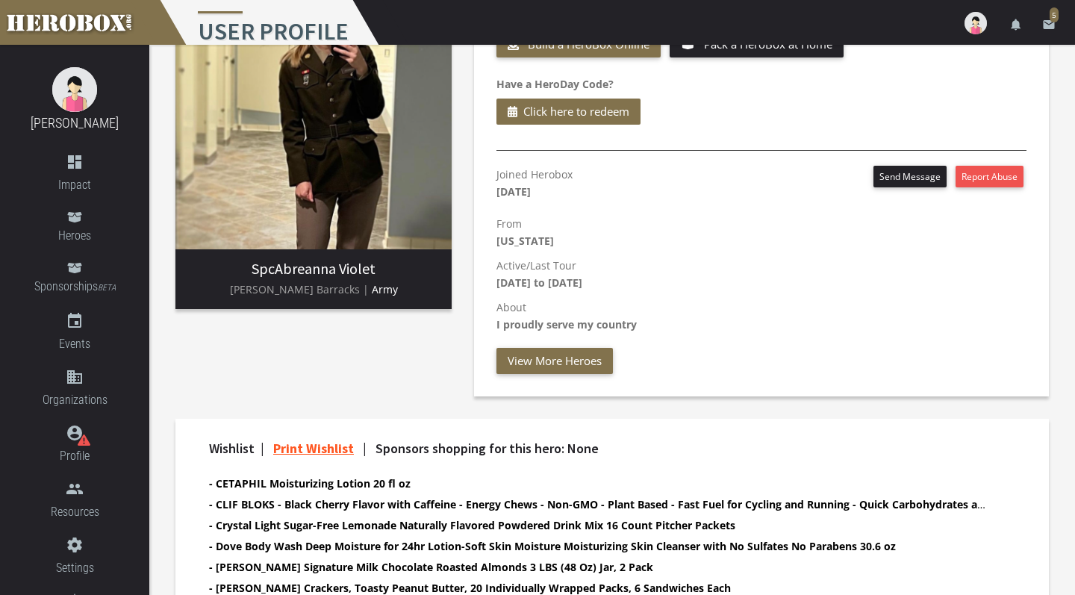
scroll to position [107, 0]
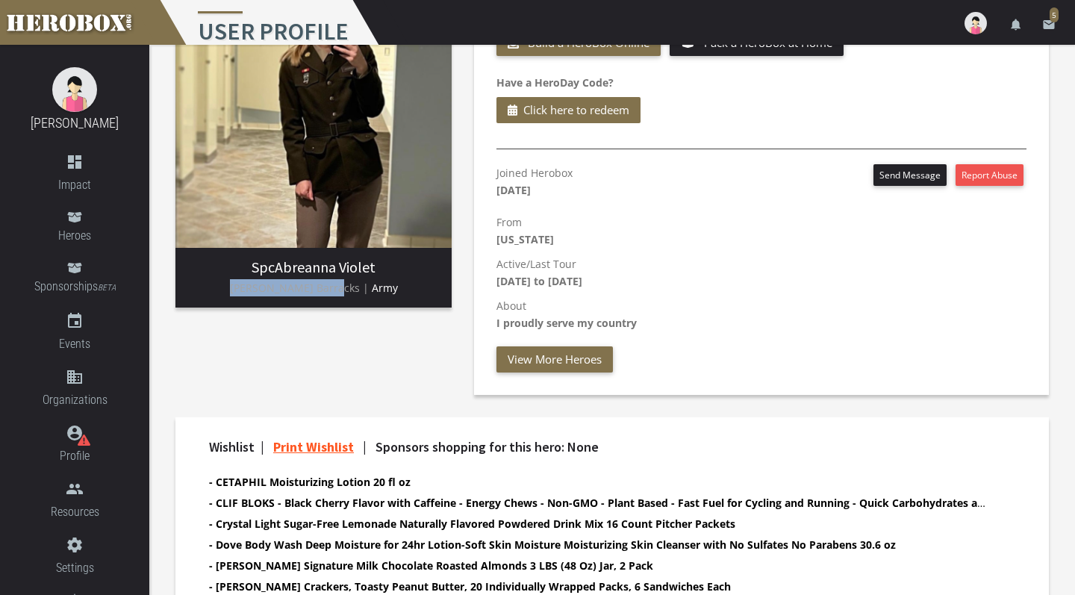
drag, startPoint x: 251, startPoint y: 286, endPoint x: 342, endPoint y: 289, distance: 91.1
click at [342, 289] on span "Schofield Barracks |" at bounding box center [299, 288] width 139 height 14
copy span "Schofield Barracks"
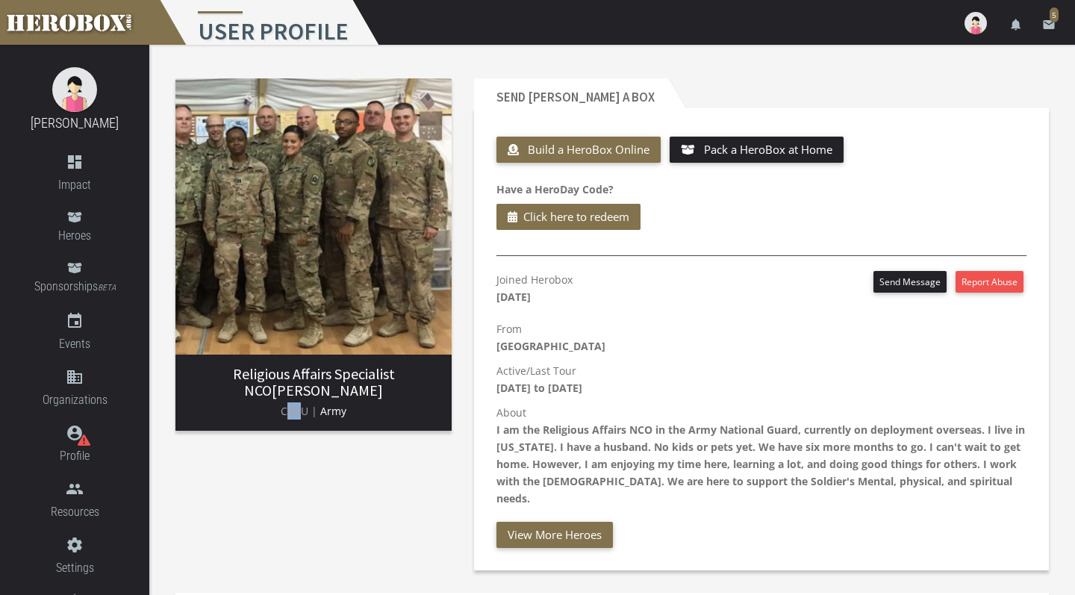
drag, startPoint x: 285, startPoint y: 412, endPoint x: 300, endPoint y: 413, distance: 14.9
click at [300, 413] on span "CAKU |" at bounding box center [299, 411] width 37 height 14
drag, startPoint x: 285, startPoint y: 408, endPoint x: 323, endPoint y: 403, distance: 38.4
click at [323, 403] on p "CAKU | Army" at bounding box center [313, 410] width 252 height 17
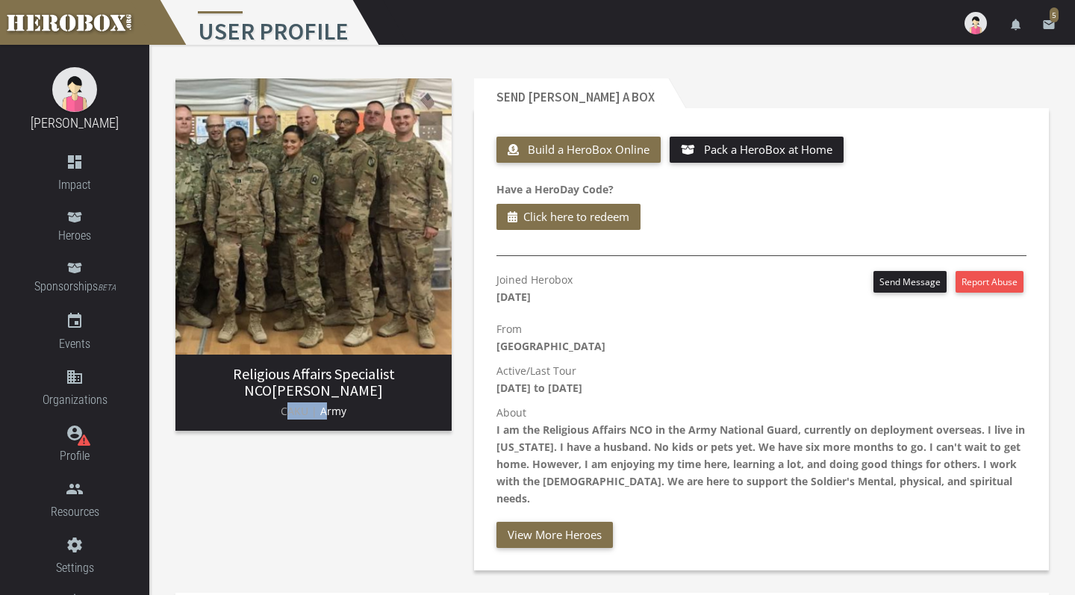
click at [323, 403] on p "CAKU | Army" at bounding box center [313, 410] width 252 height 17
drag, startPoint x: 275, startPoint y: 413, endPoint x: 312, endPoint y: 414, distance: 36.6
click at [312, 414] on p "CAKU | Army" at bounding box center [313, 410] width 252 height 17
copy span "CAKU"
click at [674, 293] on div "Joined Herobox June 24th 2025 Send Message Report Abuse" at bounding box center [761, 292] width 530 height 42
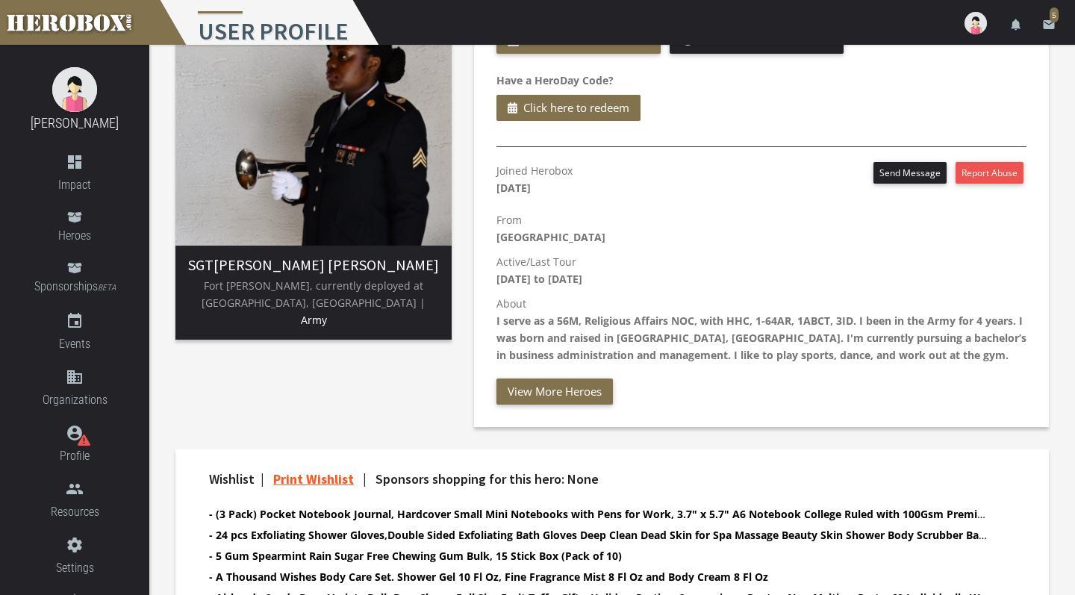
scroll to position [110, 0]
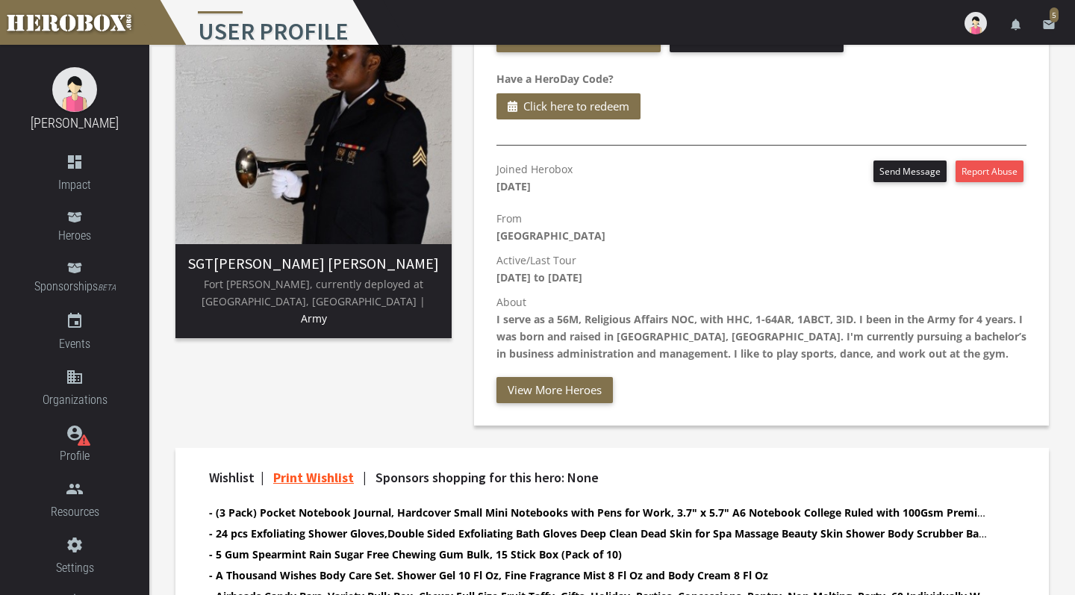
click at [747, 400] on div "Joined Herobox [DATE] Send Message Report Abuse From [GEOGRAPHIC_DATA] Active/L…" at bounding box center [761, 281] width 552 height 243
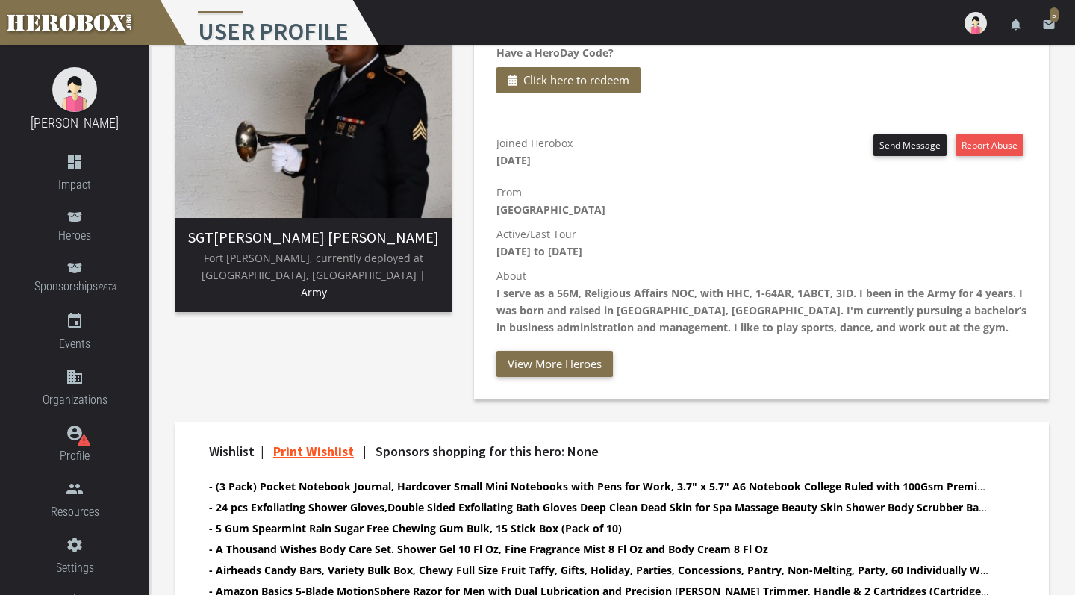
scroll to position [137, 0]
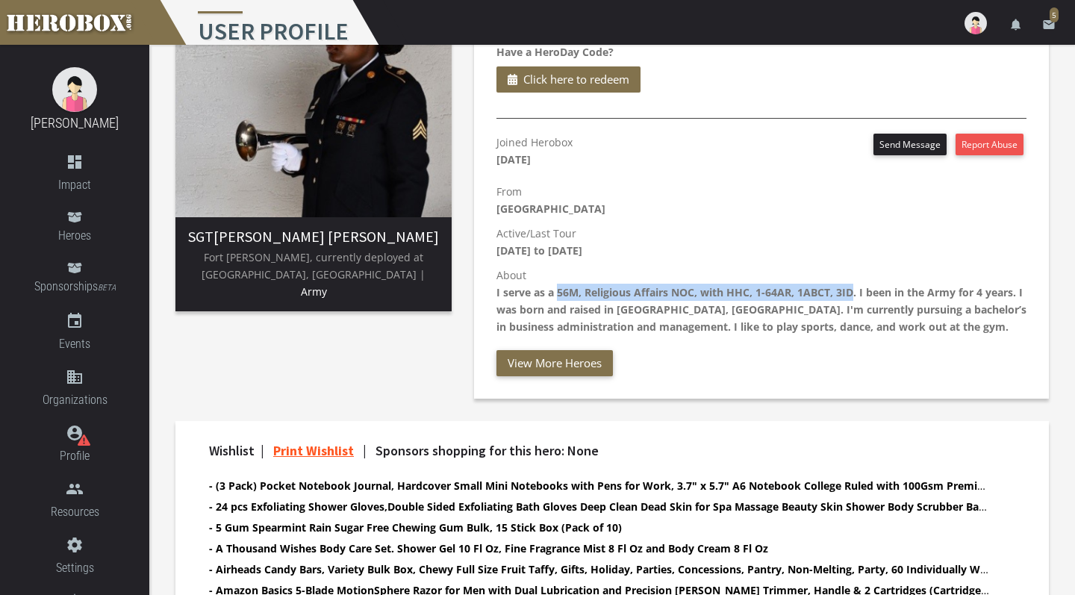
drag, startPoint x: 559, startPoint y: 291, endPoint x: 849, endPoint y: 284, distance: 290.5
click at [849, 284] on p "About I serve as a 56M, Religious Affairs NOC, with HHC, 1-64AR, 1ABCT, 3ID. I …" at bounding box center [761, 300] width 530 height 69
copy b "56M, Religious Affairs NOC, with HHC, 1-64AR, 1ABCT, 3ID"
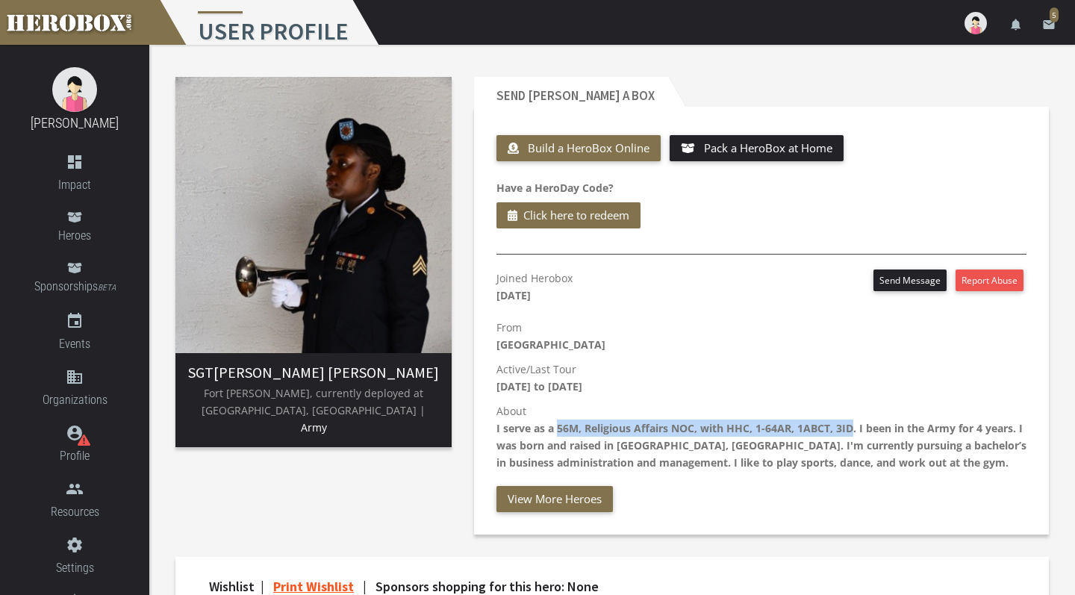
scroll to position [1, 0]
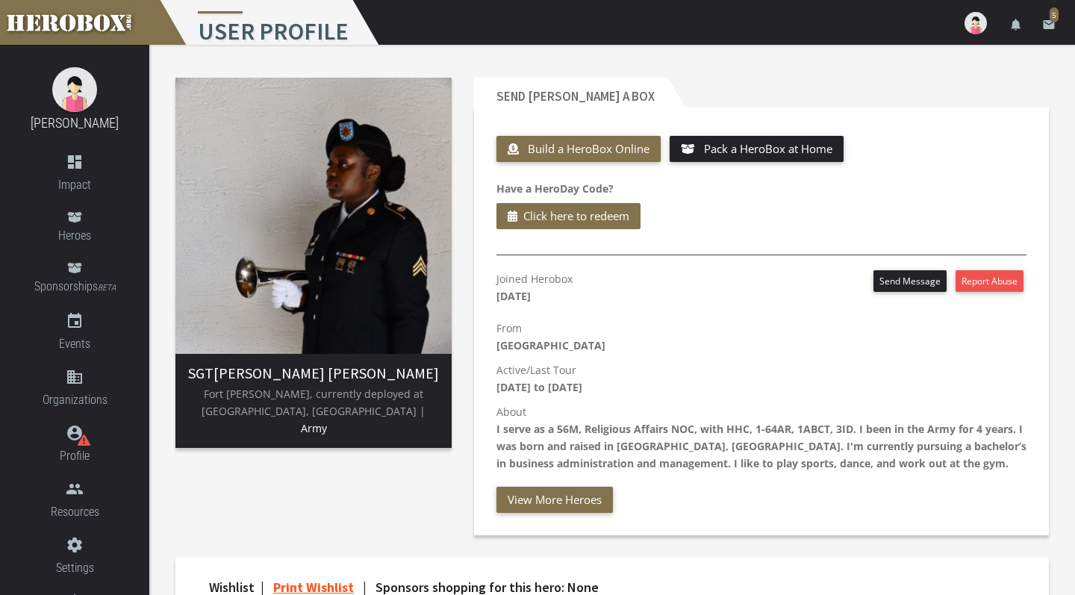
click at [605, 263] on div "Build a HeroBox Online Pack a HeroBox at Home Have a HeroDay Code? Click here t…" at bounding box center [761, 332] width 552 height 405
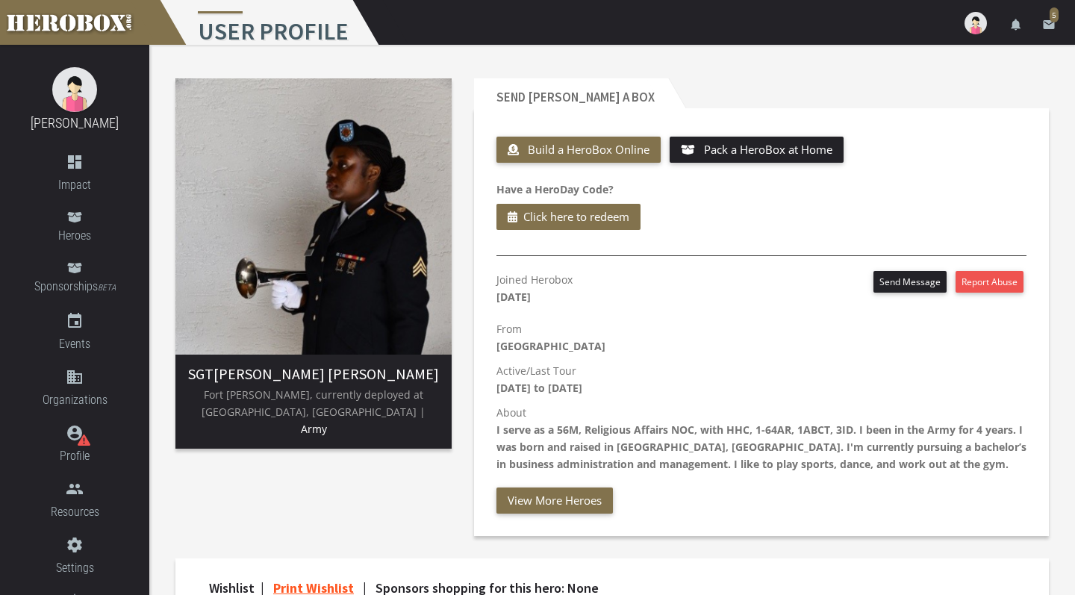
scroll to position [0, 0]
click at [1049, 23] on icon "email" at bounding box center [1048, 24] width 13 height 13
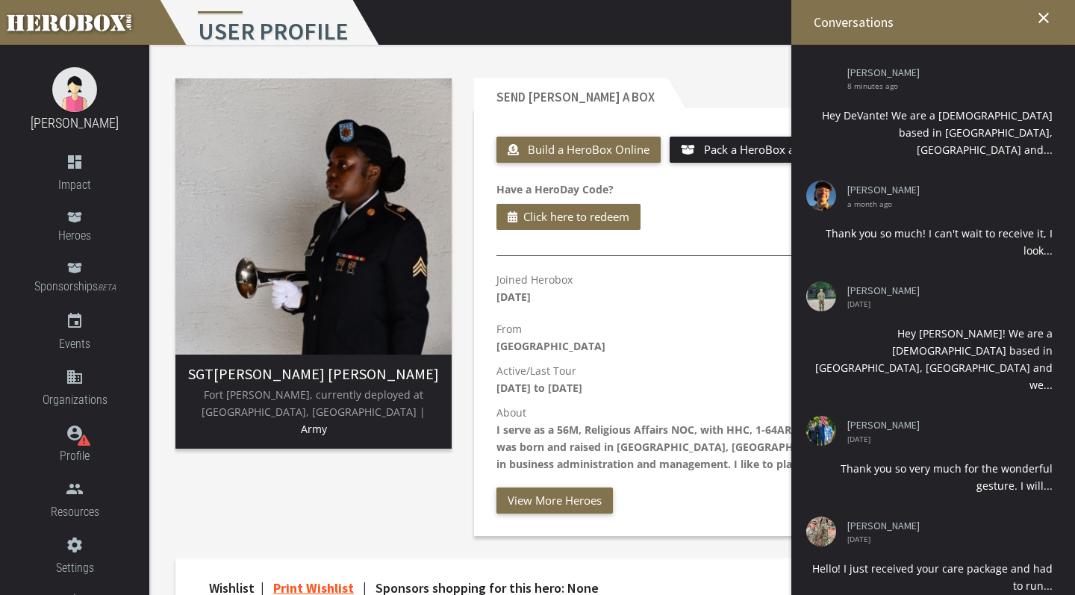
click at [1043, 16] on icon "close" at bounding box center [1044, 18] width 18 height 18
